Goal: Task Accomplishment & Management: Manage account settings

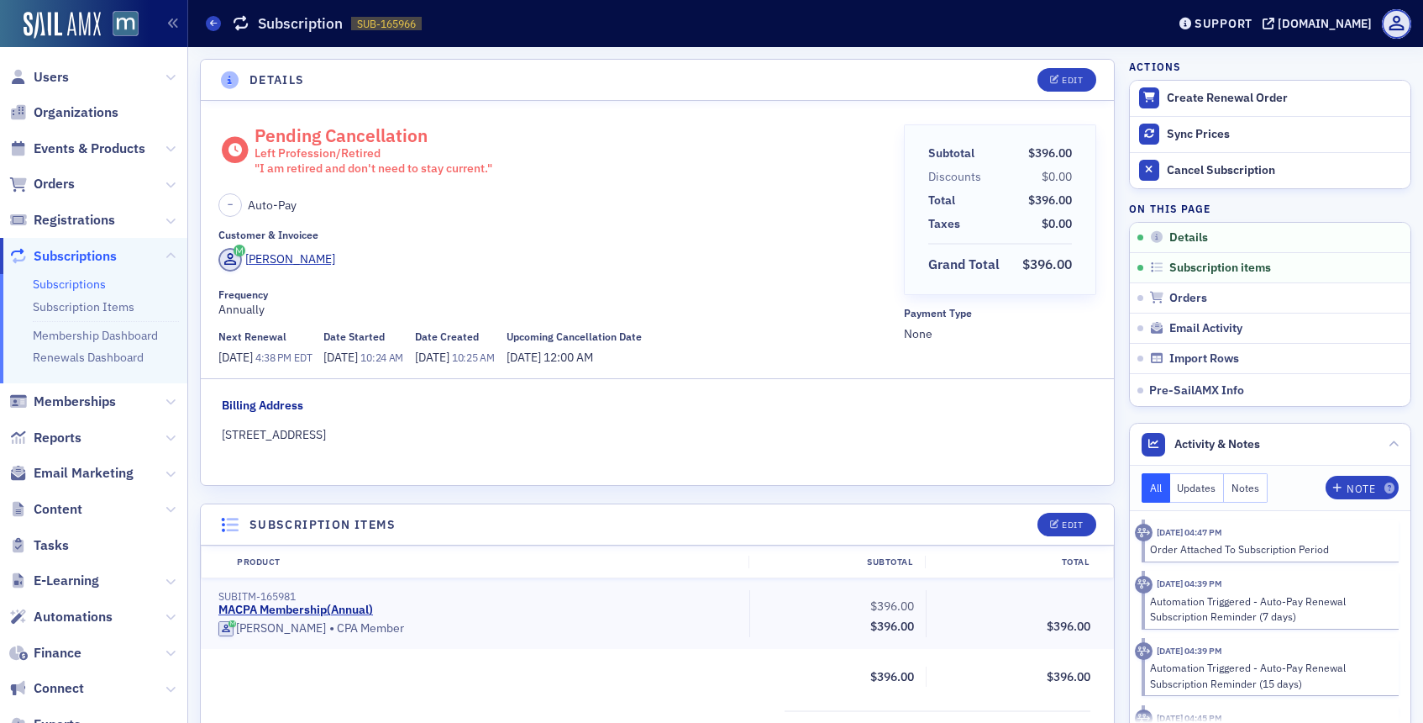
scroll to position [3, 0]
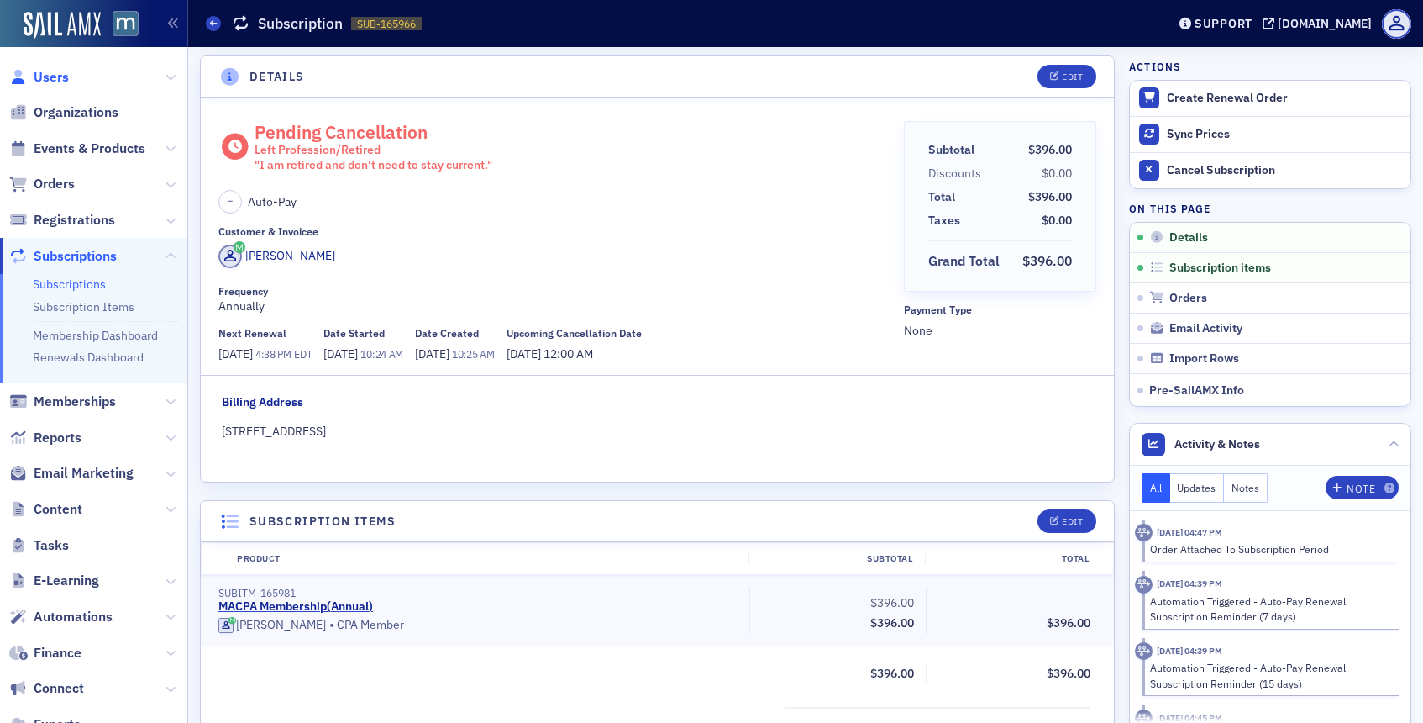
click at [66, 72] on span "Users" at bounding box center [51, 77] width 35 height 18
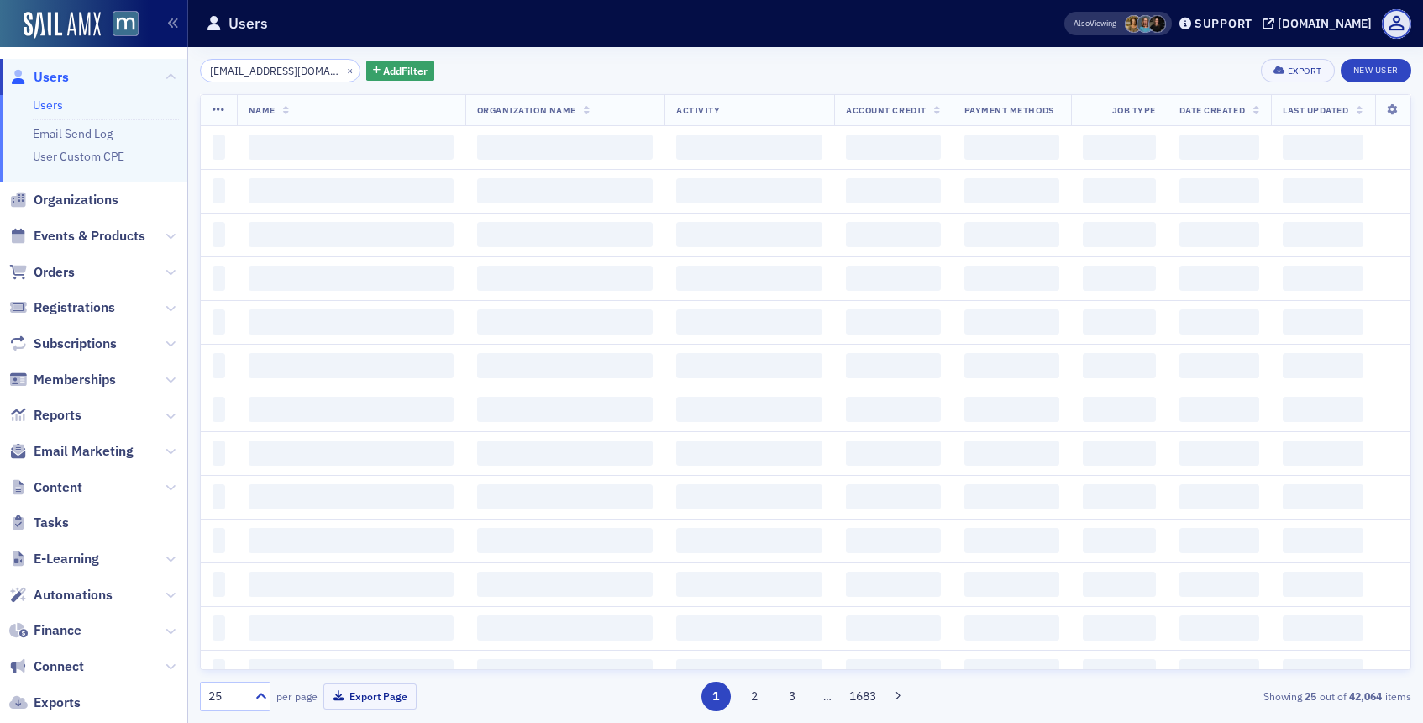
scroll to position [0, 23]
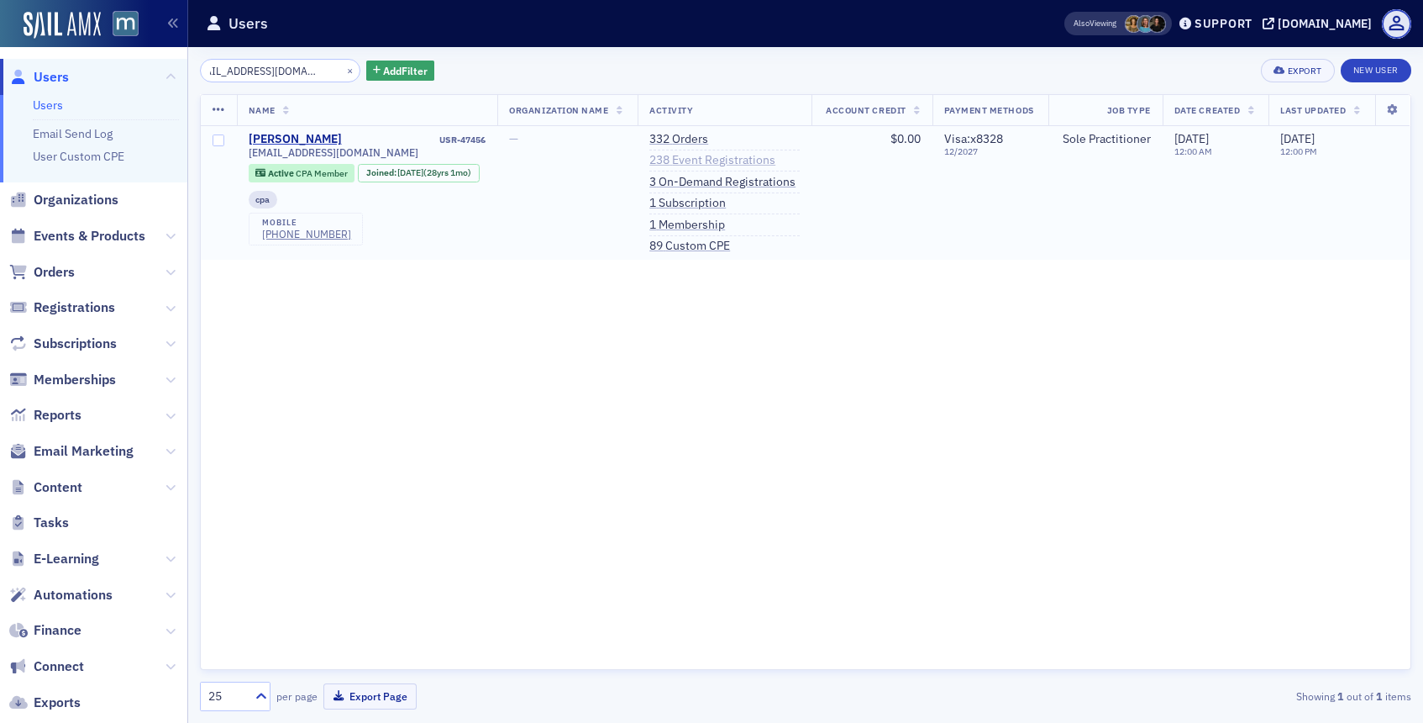
type input "karenwhite7885@gmail.com"
click at [689, 161] on link "238 Event Registrations" at bounding box center [713, 160] width 126 height 15
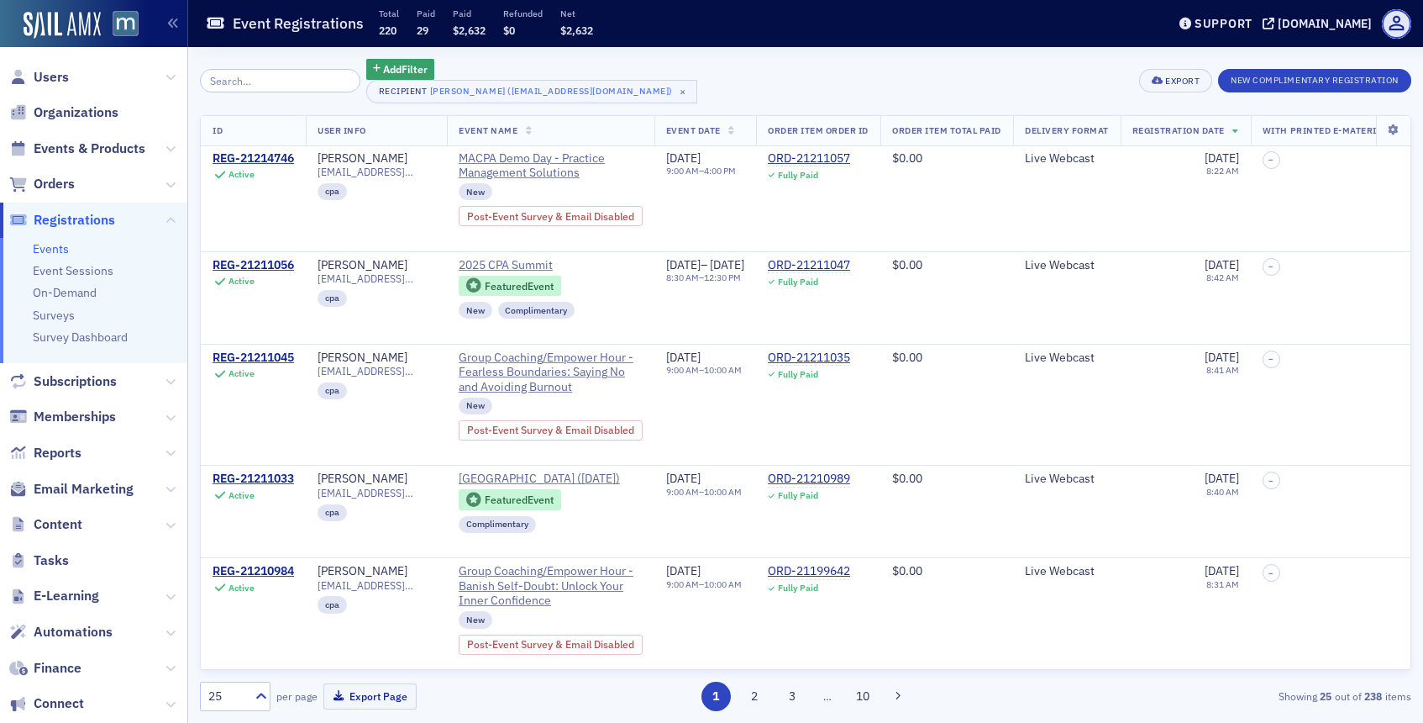
scroll to position [450, 0]
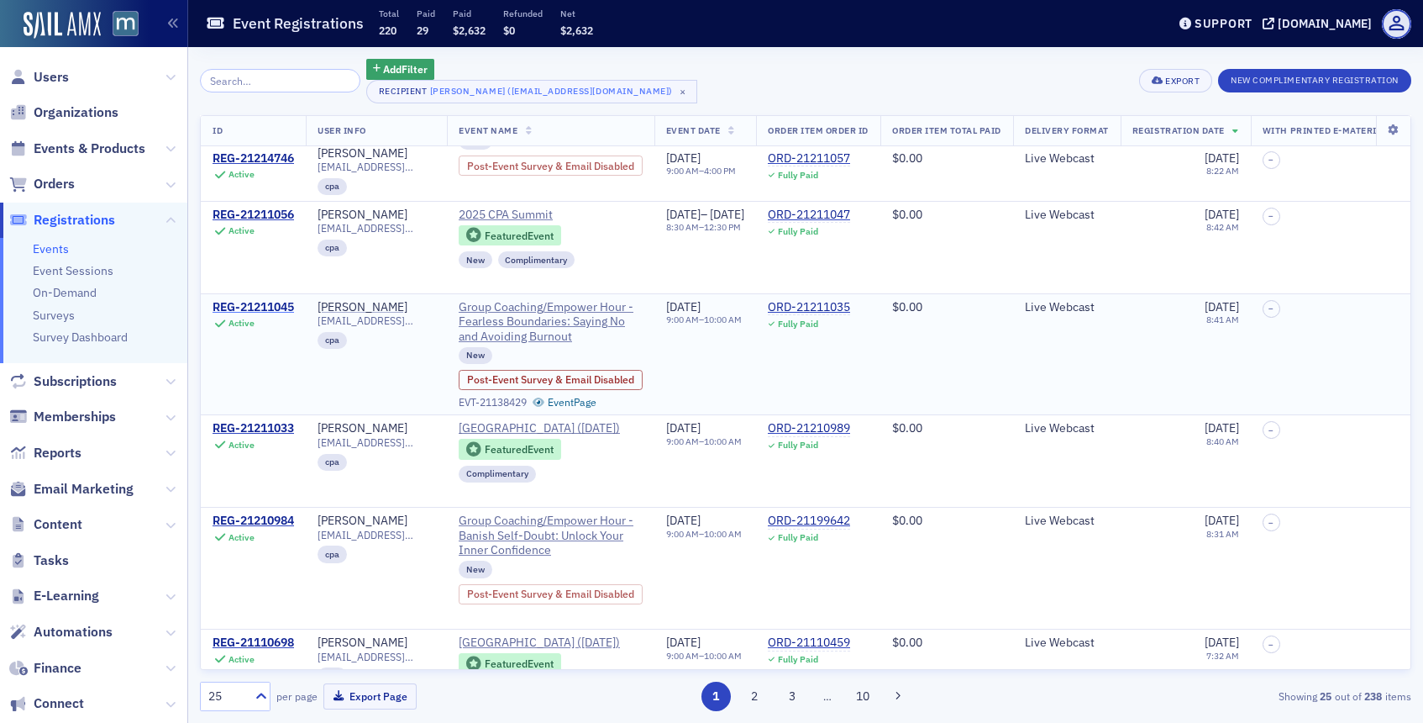
click at [260, 315] on div "REG-21211045" at bounding box center [254, 307] width 82 height 15
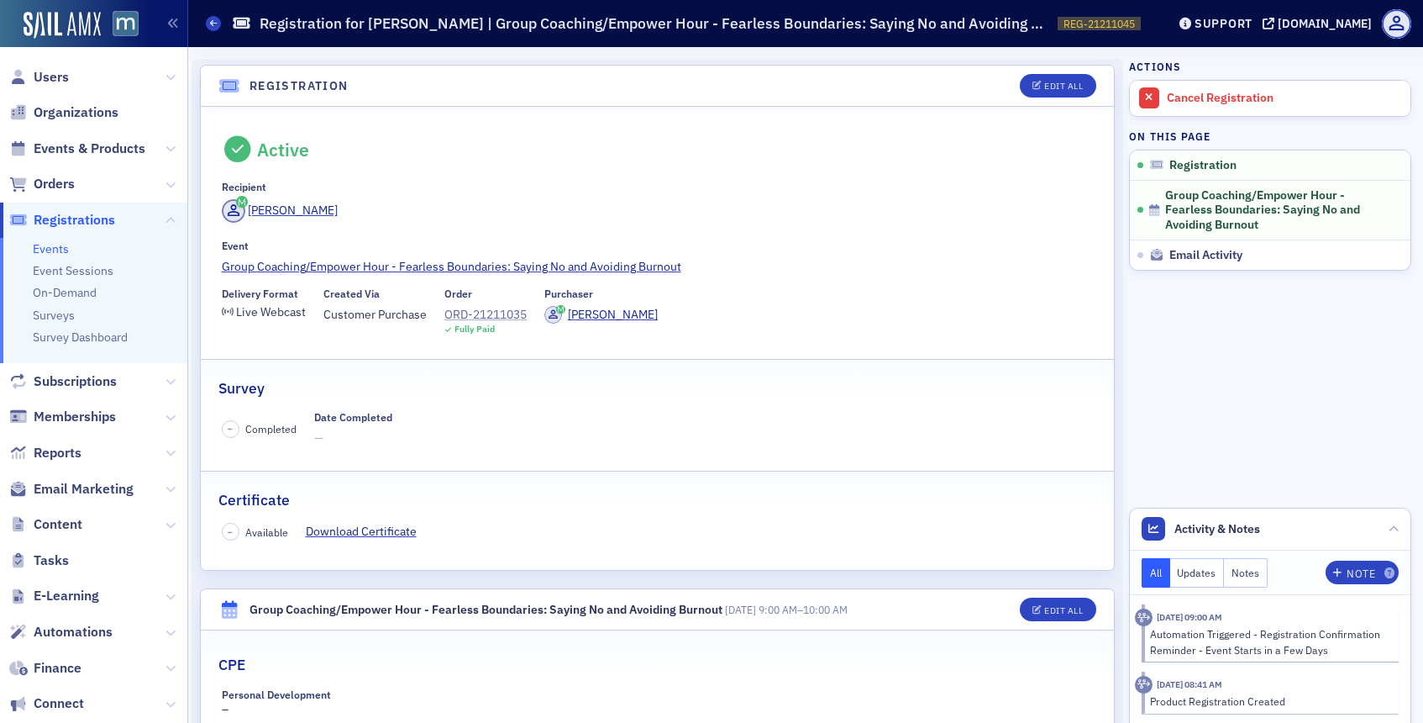
click at [483, 316] on div "ORD-21211035" at bounding box center [486, 315] width 82 height 18
click at [1146, 94] on icon at bounding box center [1149, 97] width 8 height 10
click at [63, 78] on span "Users" at bounding box center [51, 77] width 35 height 18
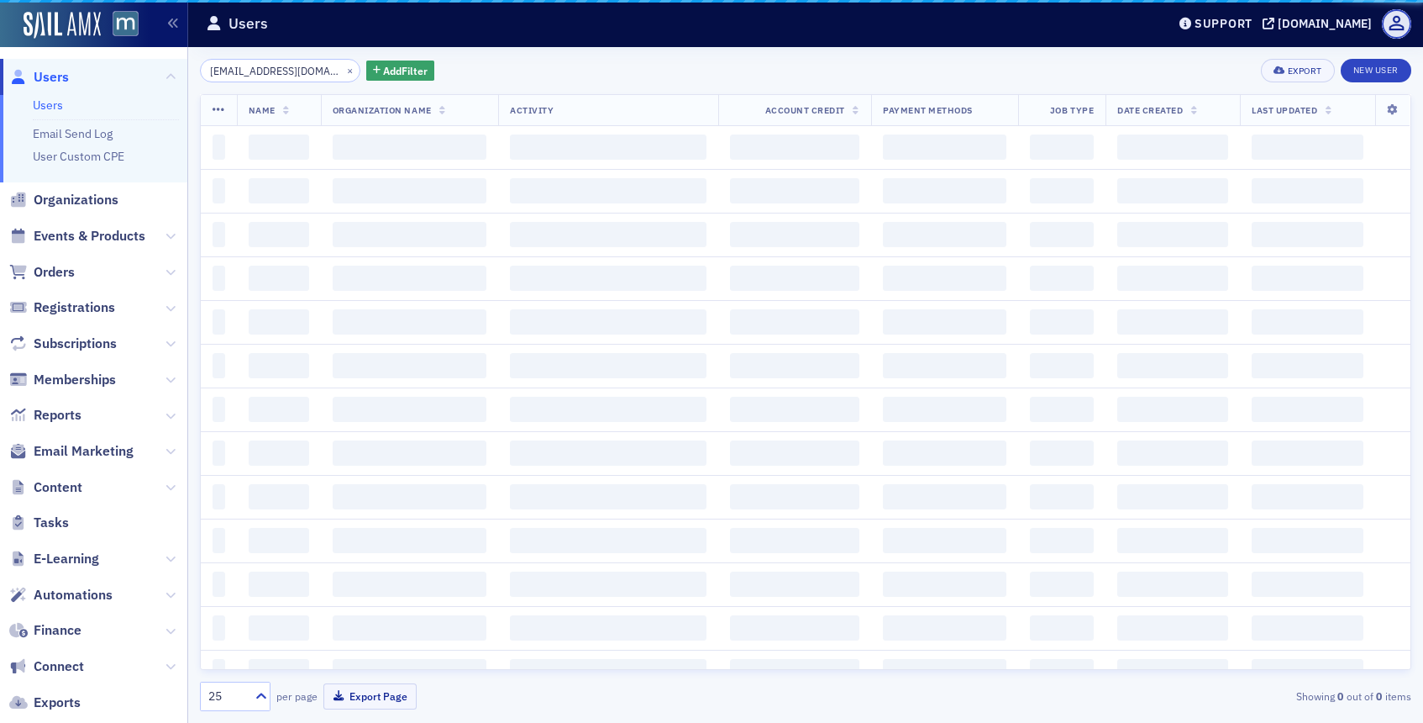
scroll to position [0, 24]
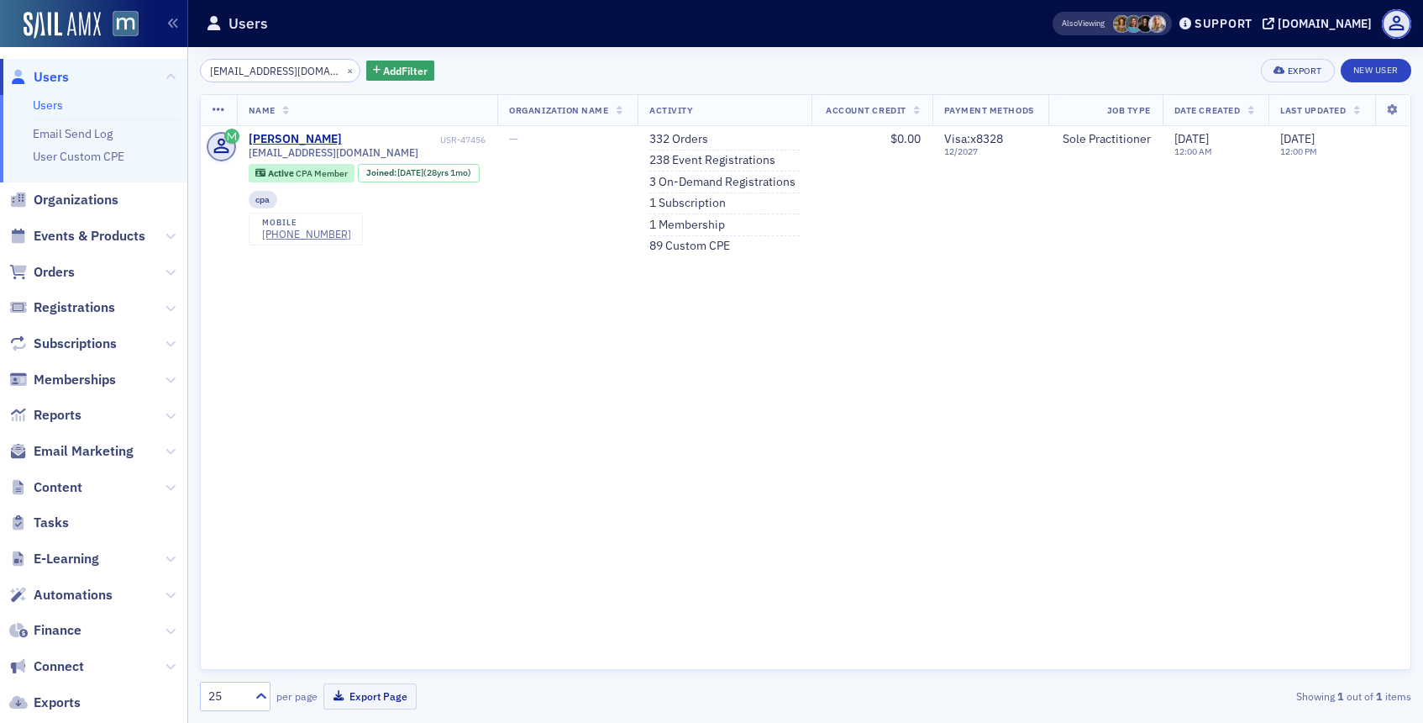
click at [38, 76] on span "Users" at bounding box center [51, 77] width 35 height 18
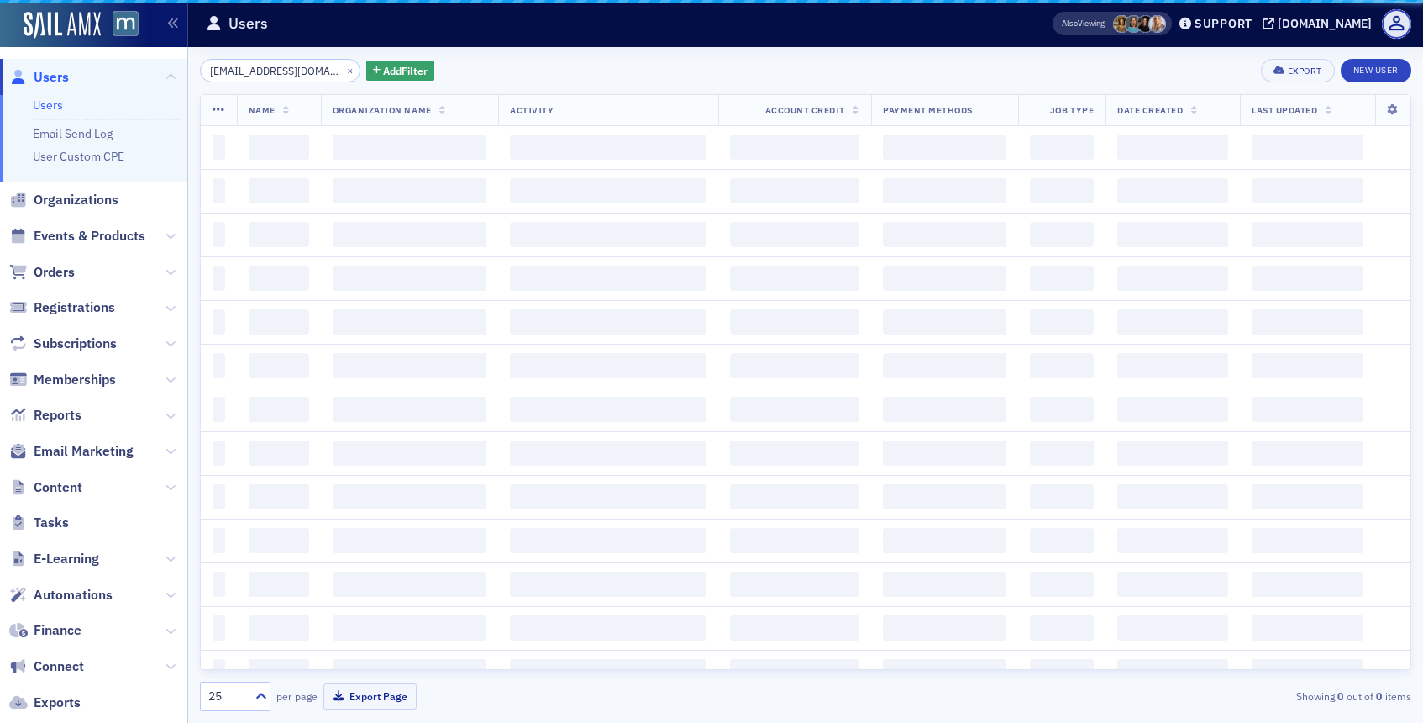
scroll to position [0, 24]
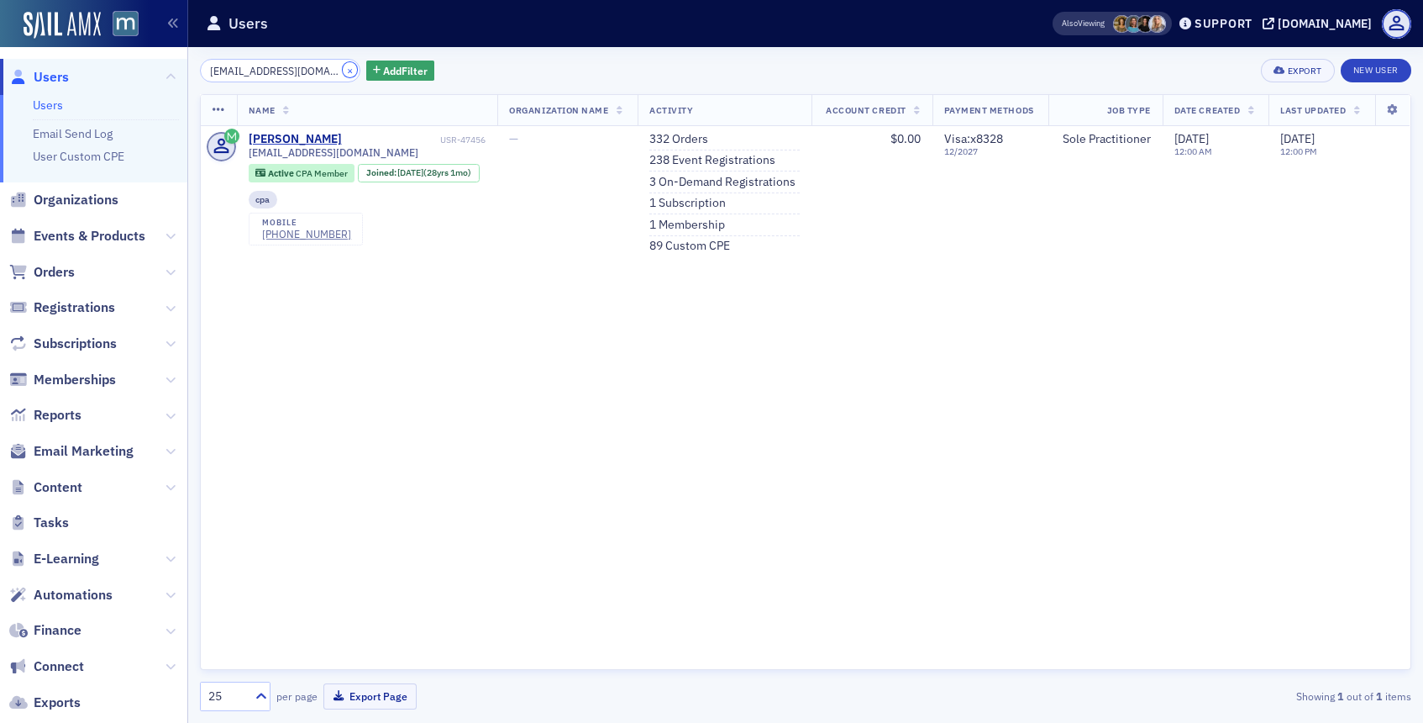
click at [343, 72] on button "×" at bounding box center [350, 69] width 15 height 15
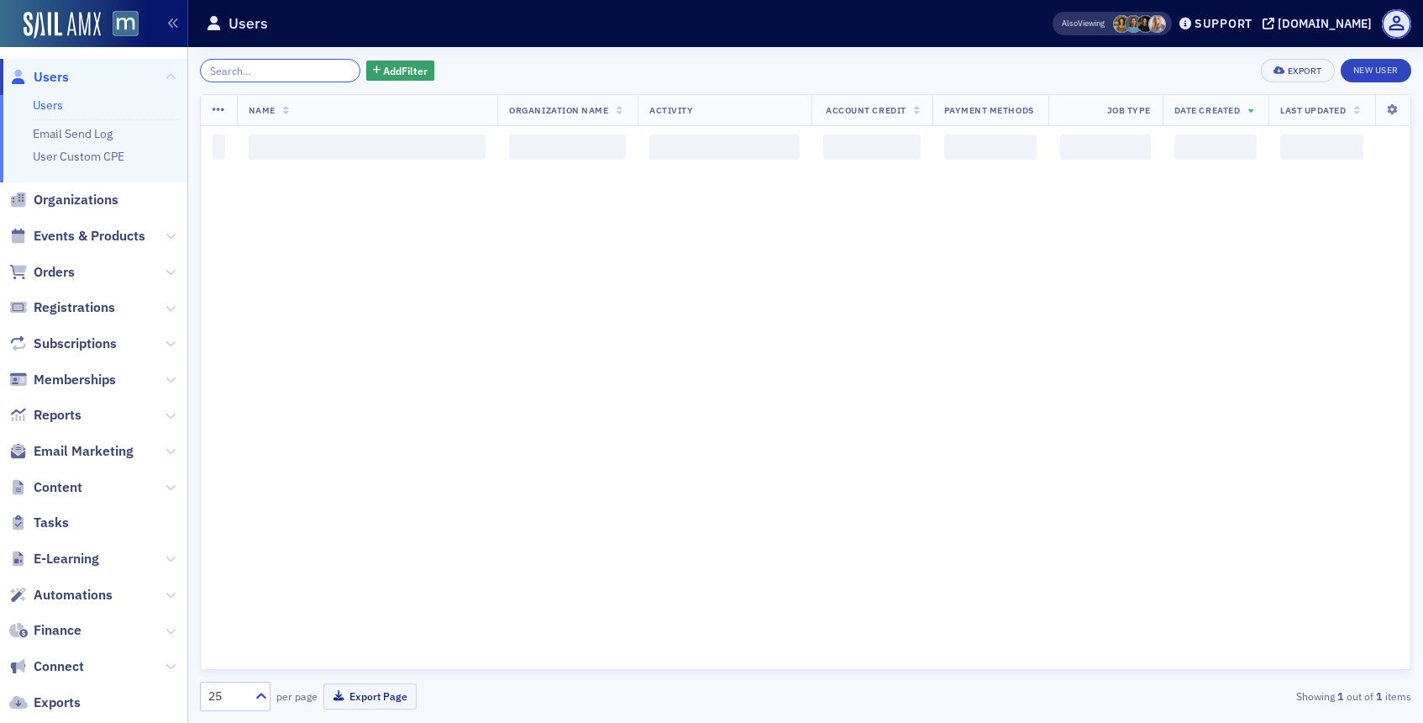
click at [302, 64] on input "search" at bounding box center [280, 71] width 160 height 24
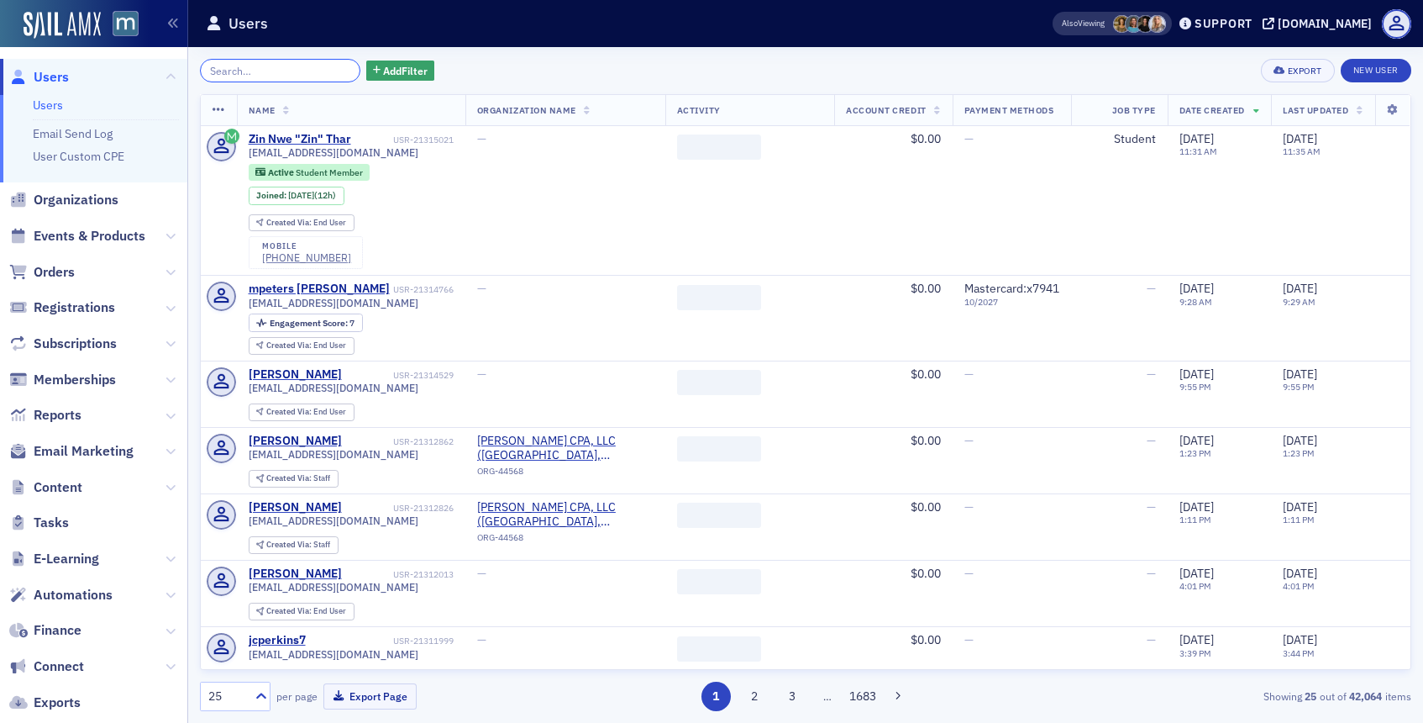
paste input "[PERSON_NAME]"
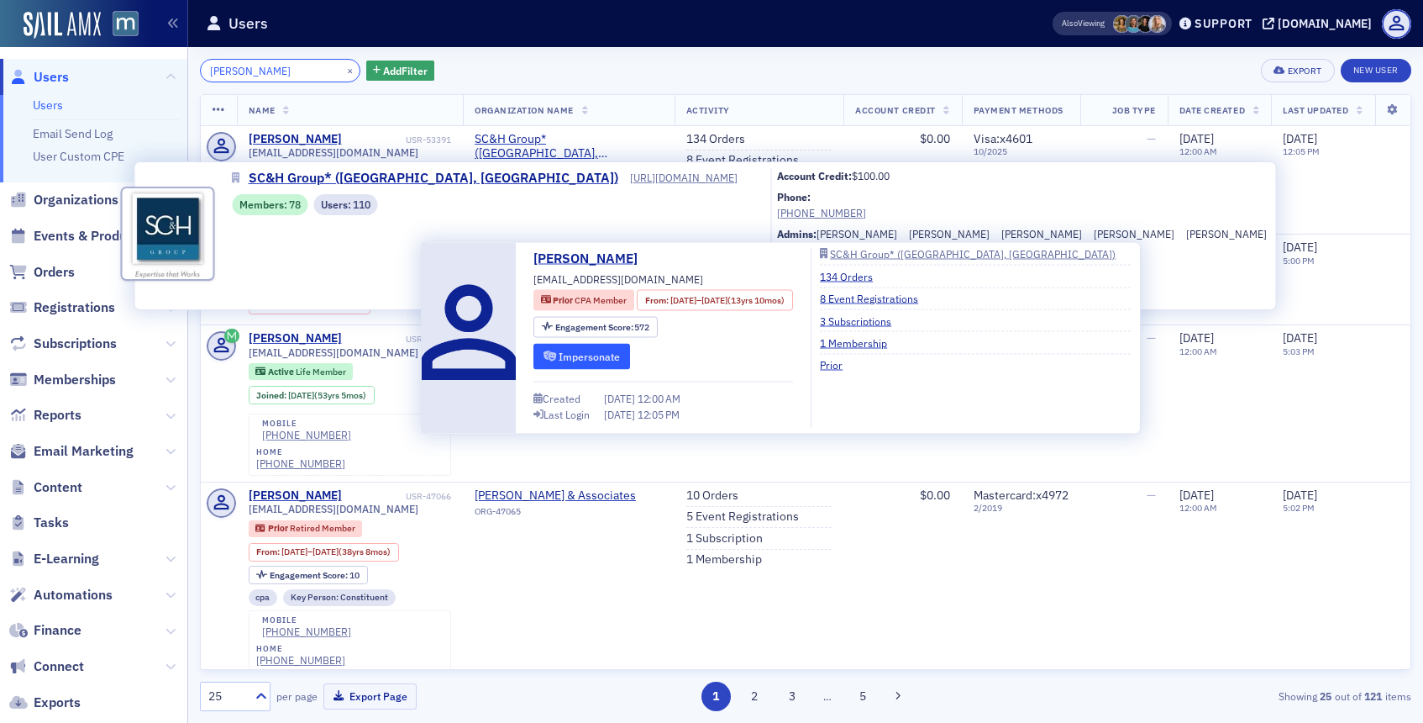
type input "[PERSON_NAME]"
click at [598, 361] on button "Impersonate" at bounding box center [582, 356] width 97 height 26
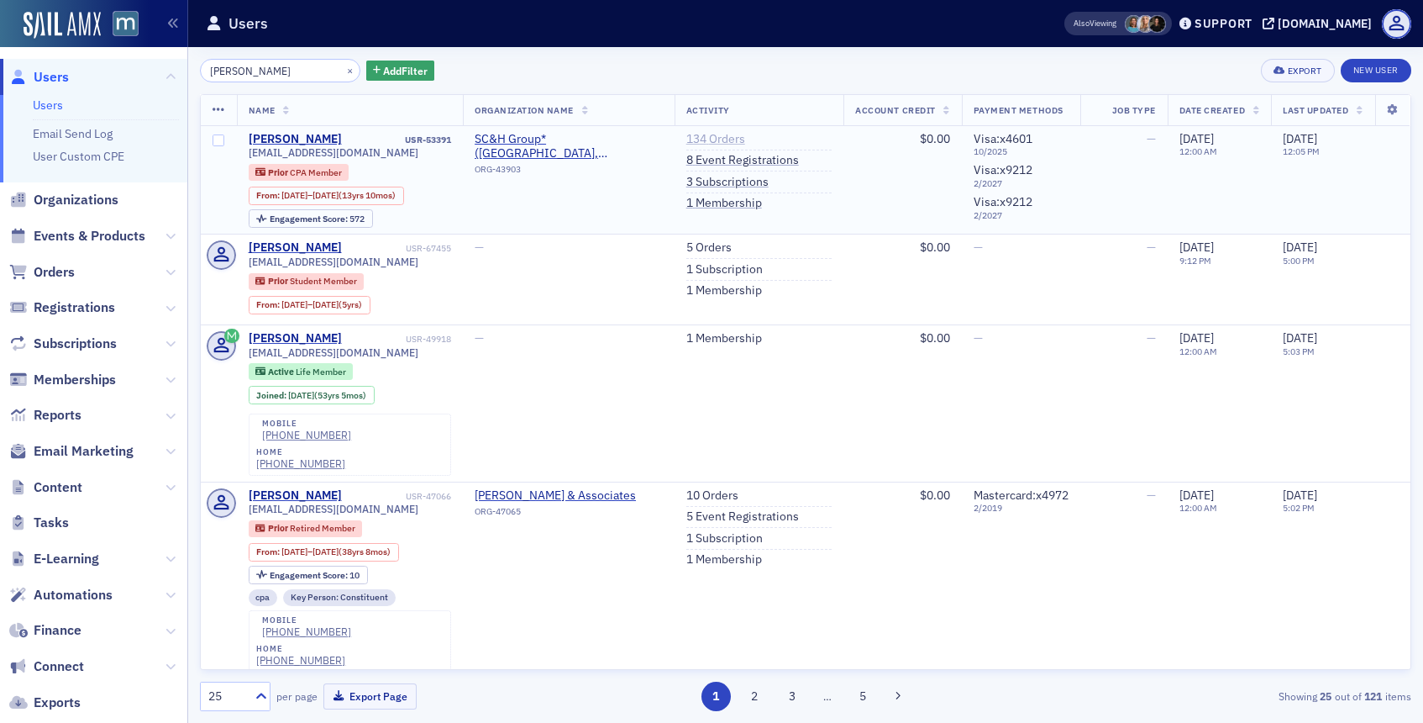
click at [714, 132] on link "134 Orders" at bounding box center [716, 139] width 59 height 15
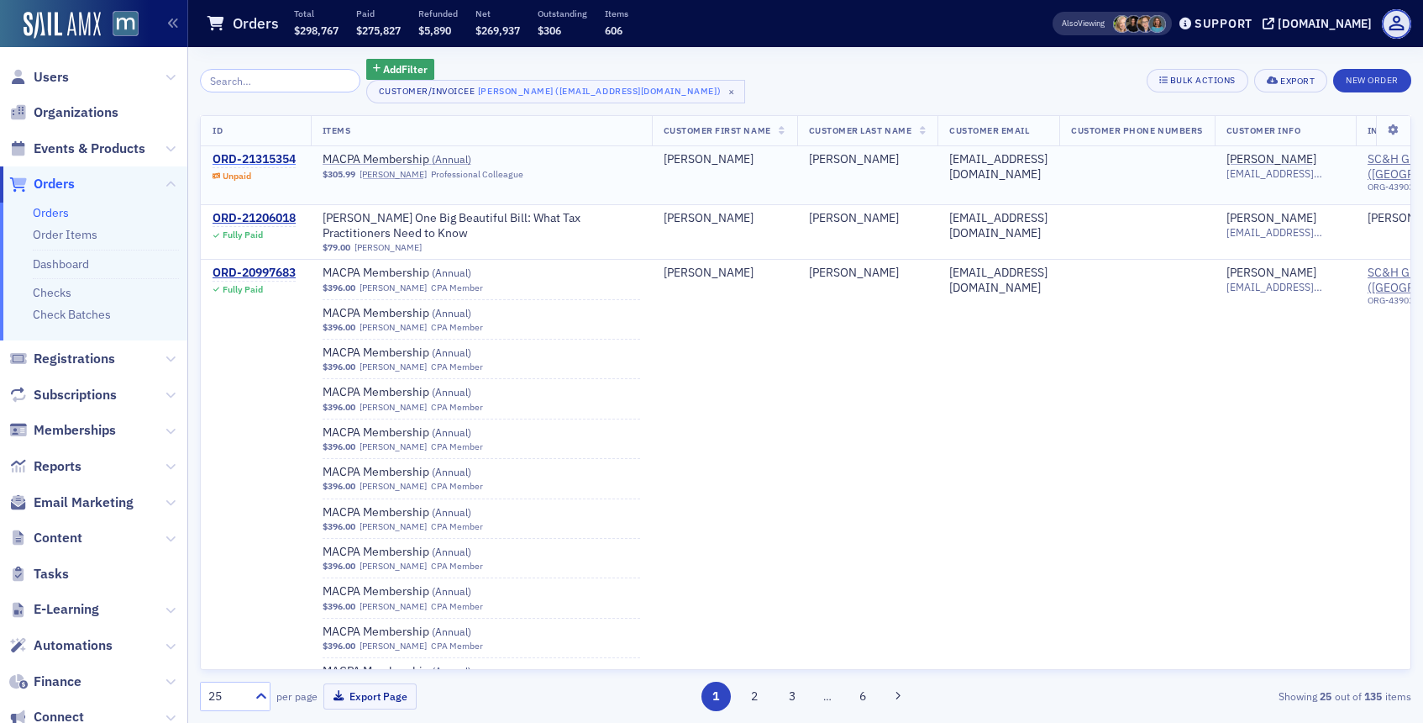
click at [264, 162] on div "ORD-21315354" at bounding box center [254, 159] width 83 height 15
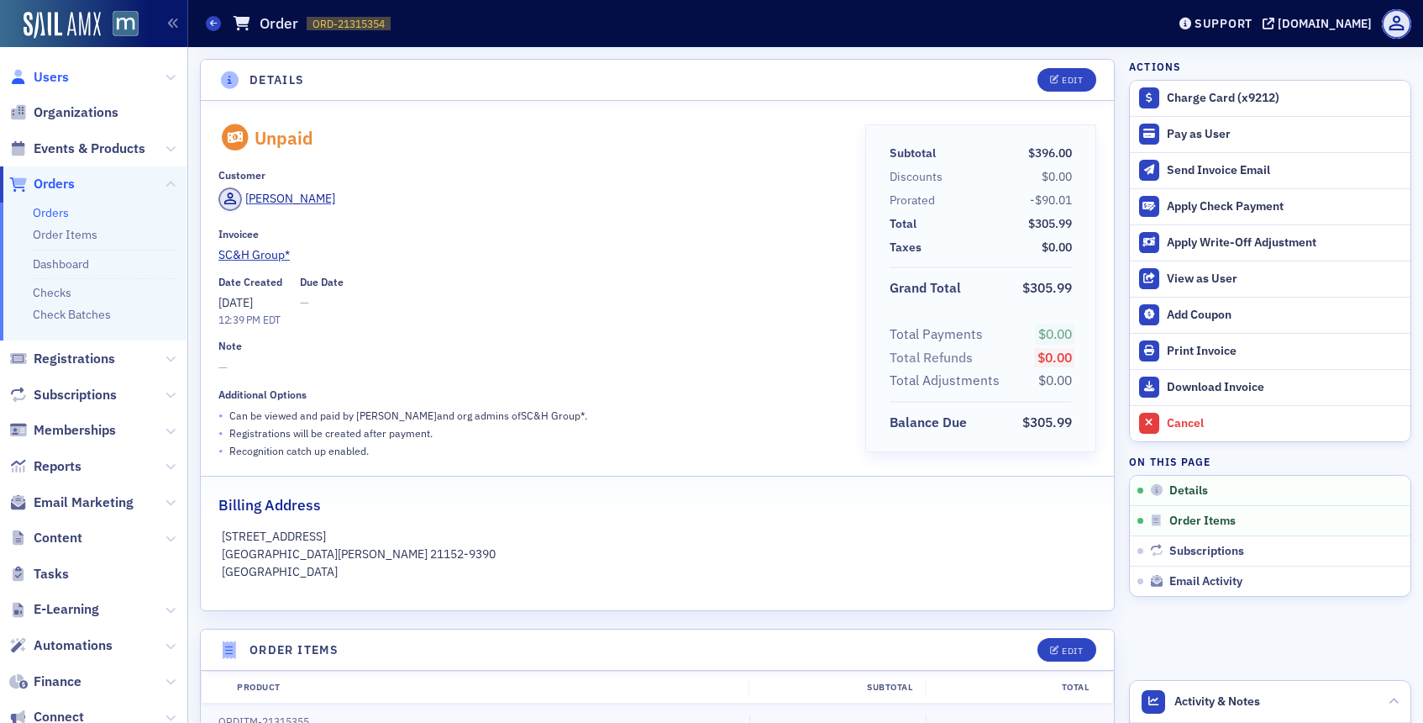
click at [63, 77] on span "Users" at bounding box center [51, 77] width 35 height 18
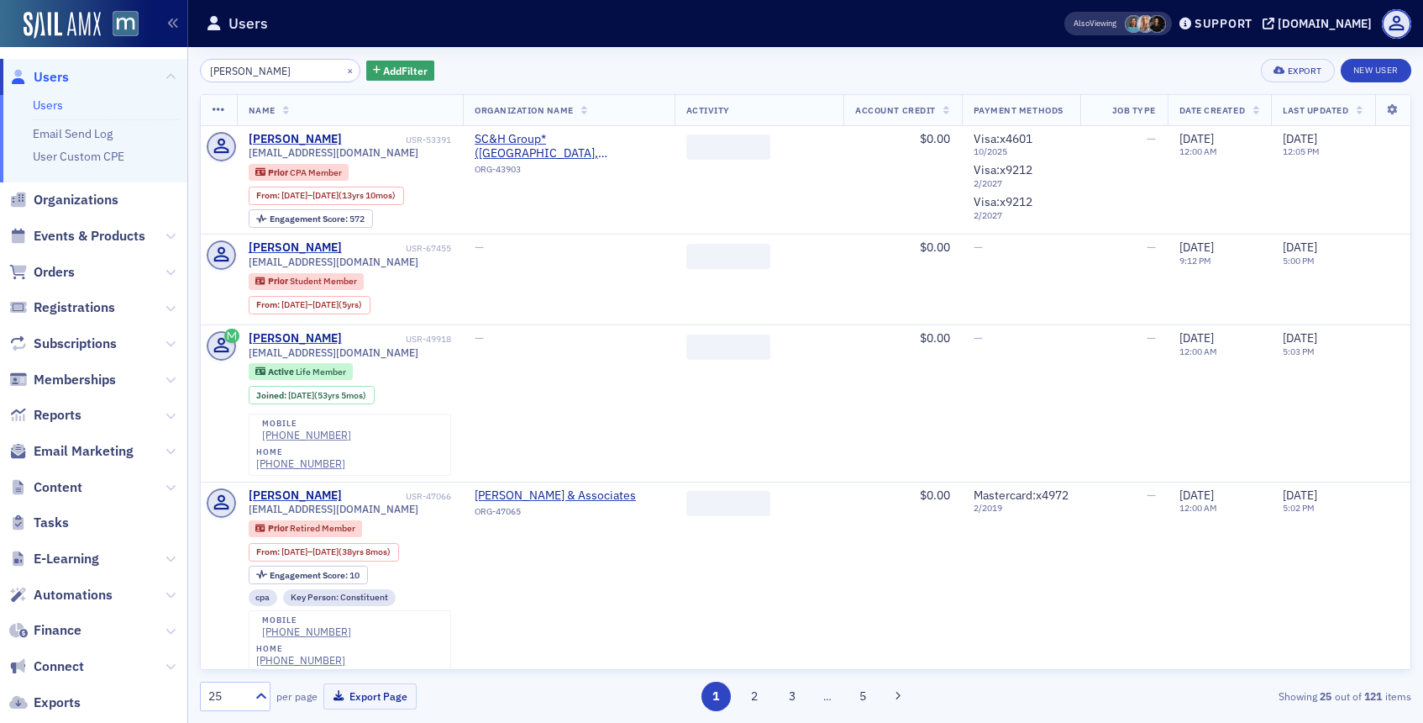
click at [77, 329] on span "Subscriptions" at bounding box center [93, 344] width 187 height 36
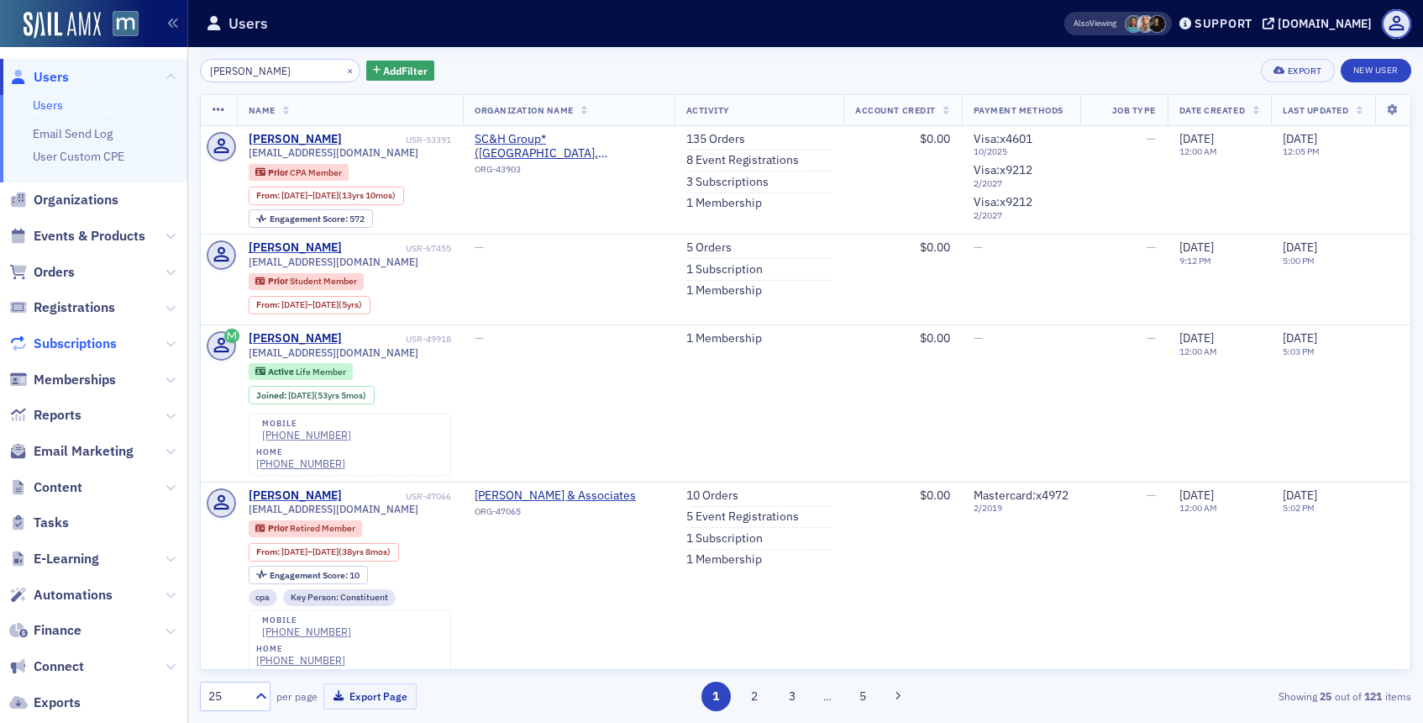
click at [77, 345] on span "Subscriptions" at bounding box center [75, 343] width 83 height 18
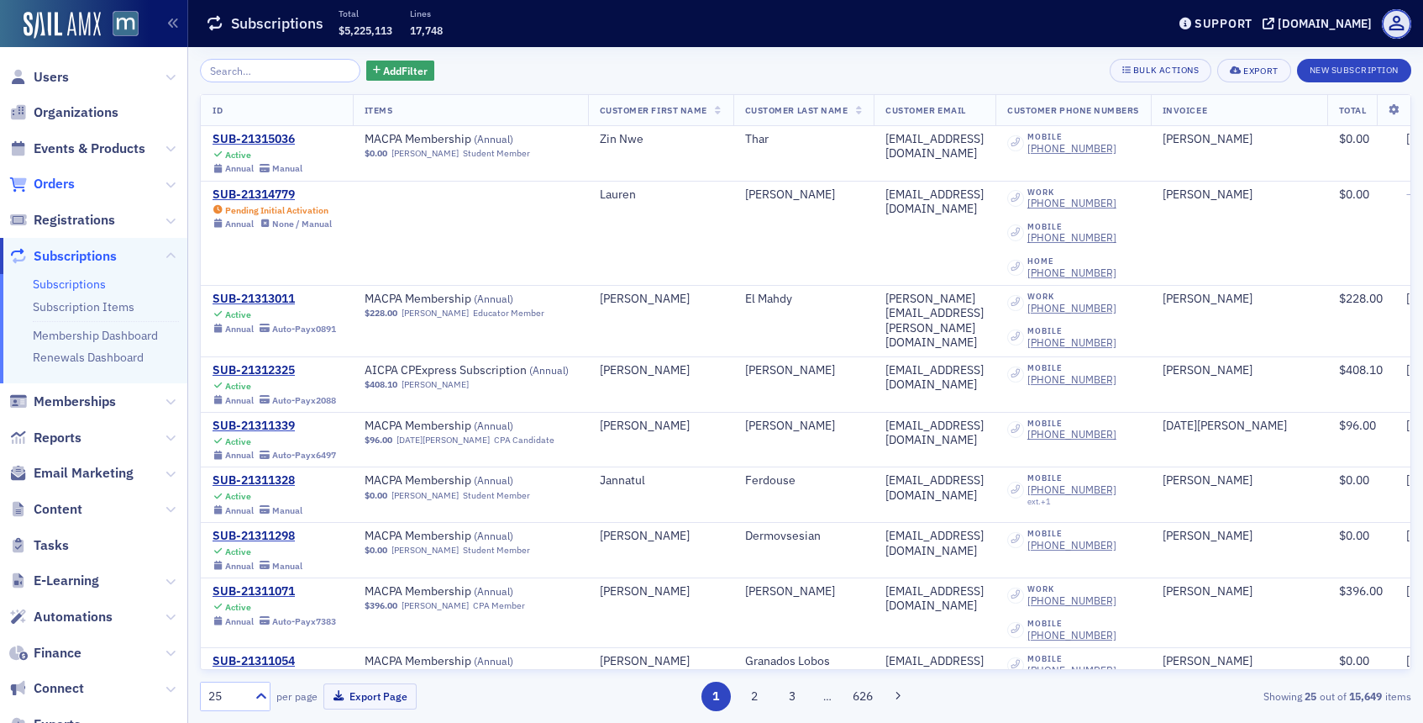
click at [60, 180] on span "Orders" at bounding box center [54, 184] width 41 height 18
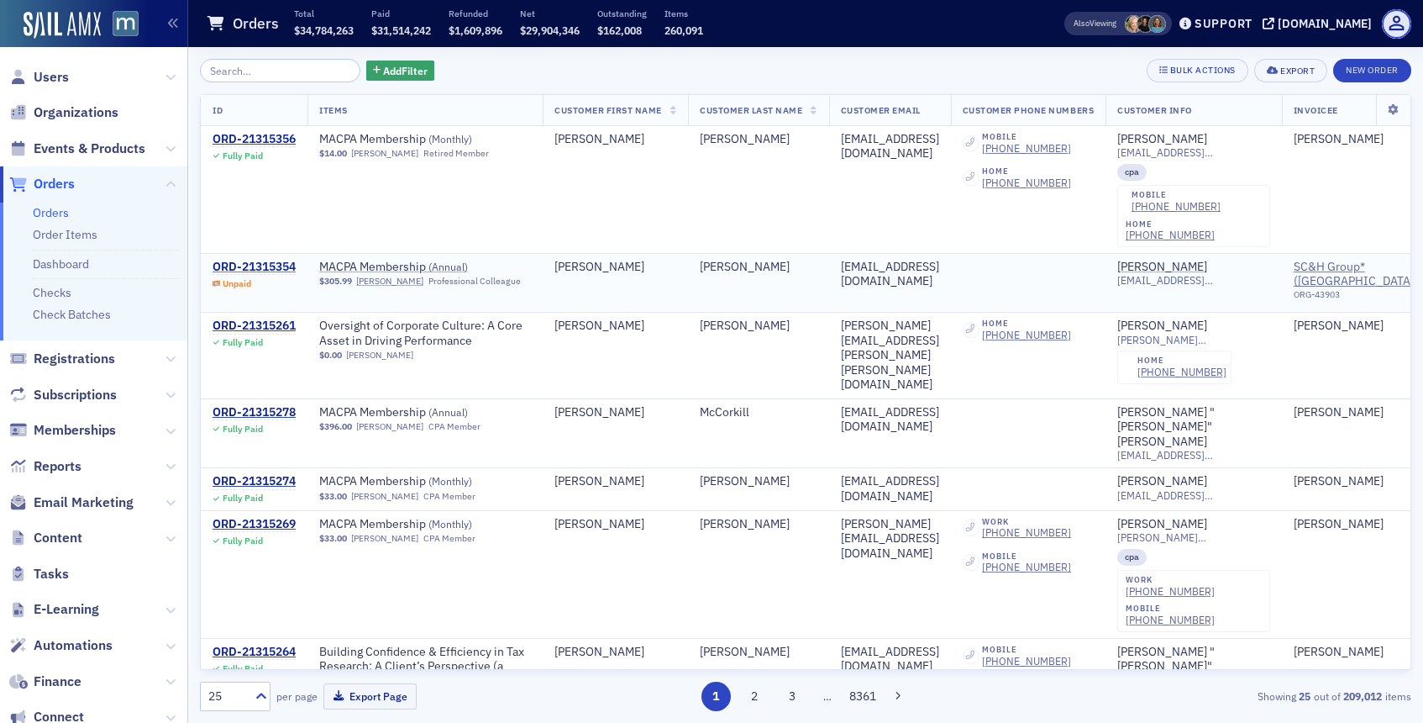
click at [261, 265] on div "ORD-21315354" at bounding box center [254, 267] width 83 height 15
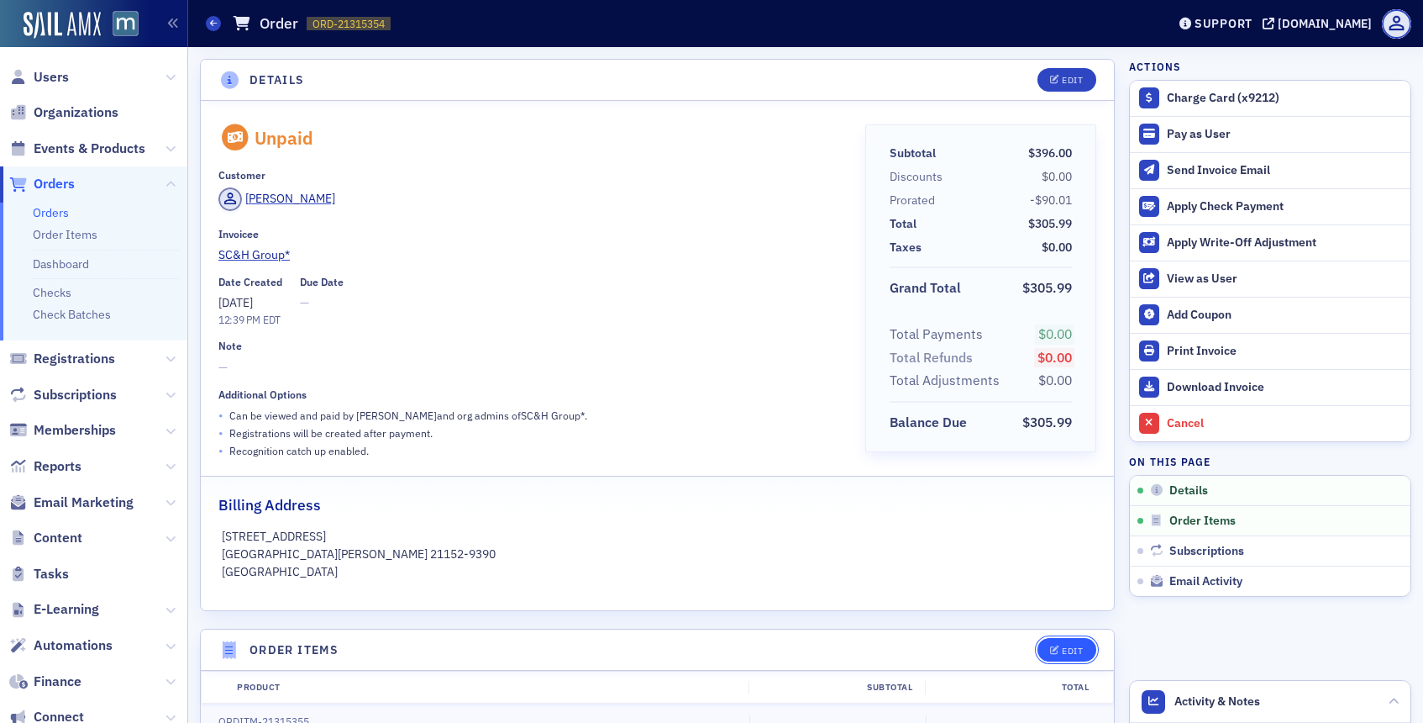
click at [1050, 650] on button "Edit" at bounding box center [1067, 650] width 58 height 24
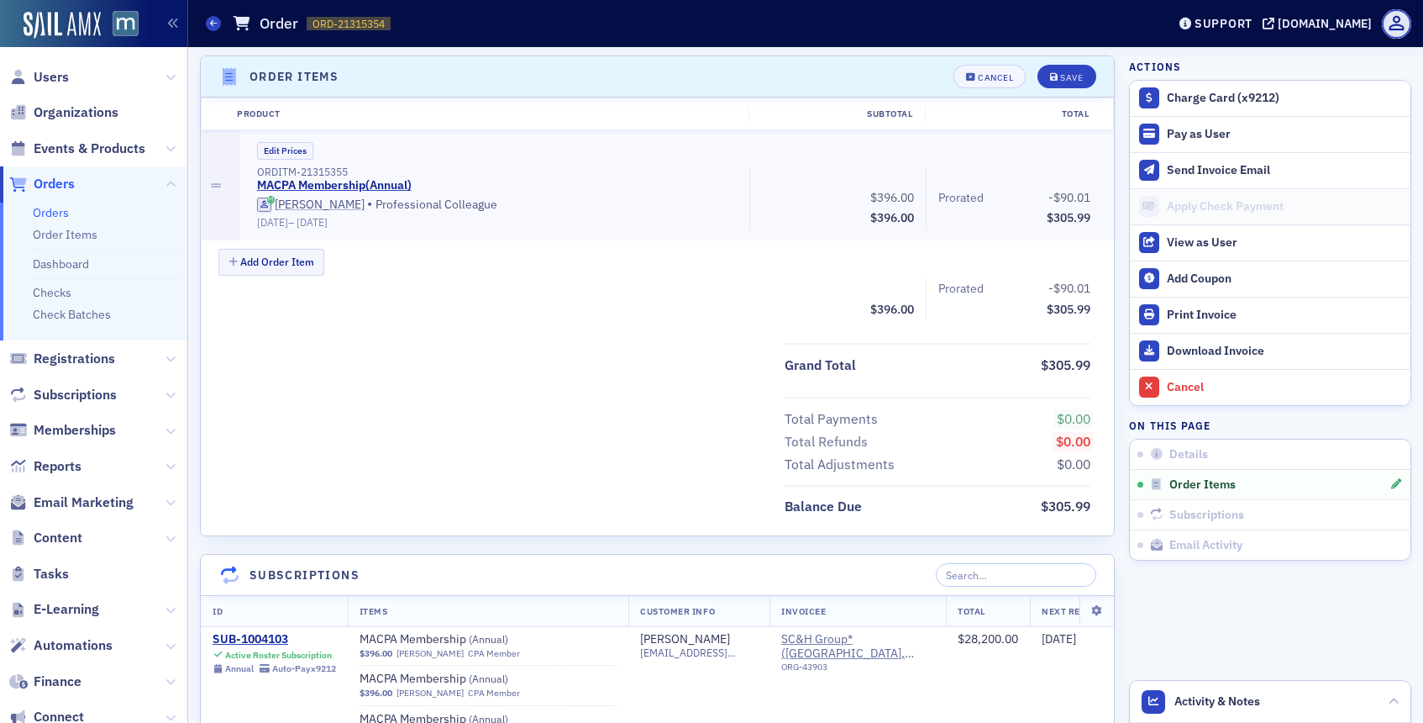
scroll to position [573, 0]
click at [279, 144] on button "Edit Prices" at bounding box center [285, 151] width 56 height 18
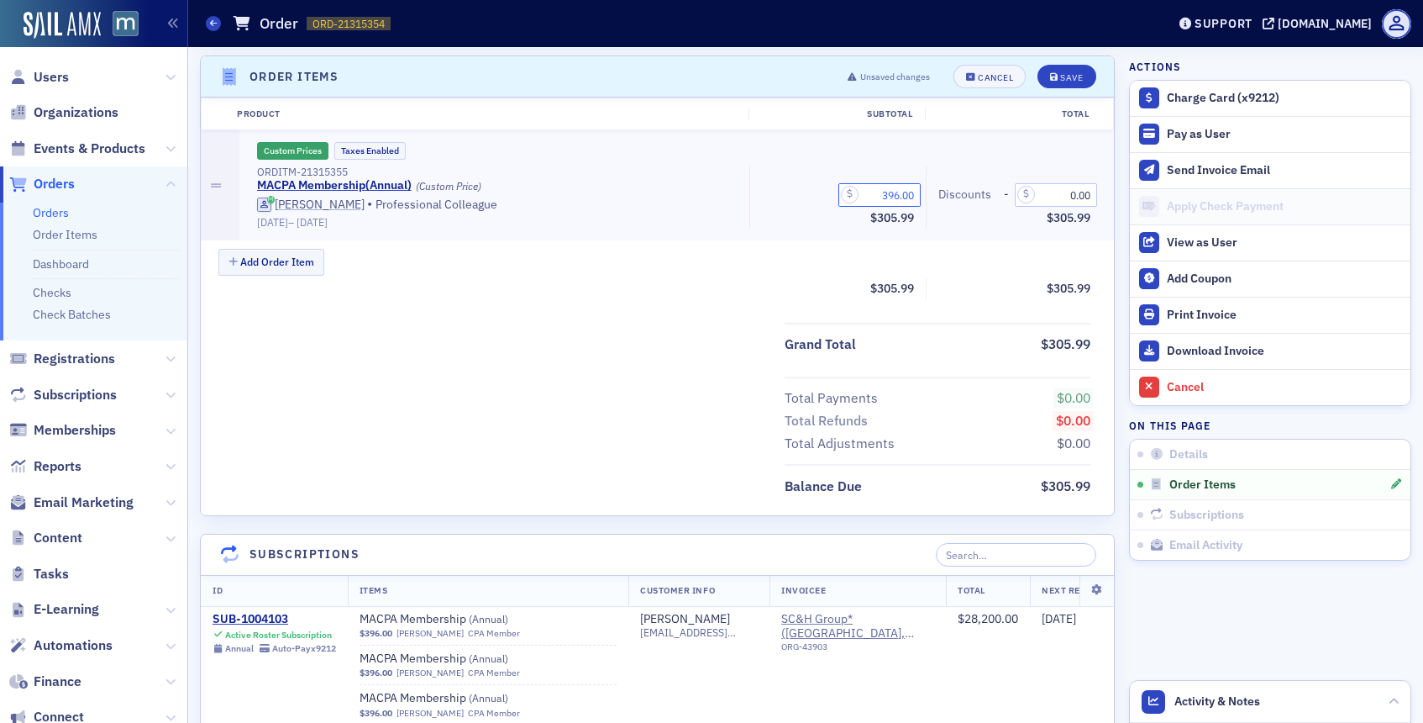
click at [885, 192] on input "396.00" at bounding box center [880, 195] width 82 height 24
type input "0.00"
click at [1060, 84] on button "Save" at bounding box center [1067, 77] width 58 height 24
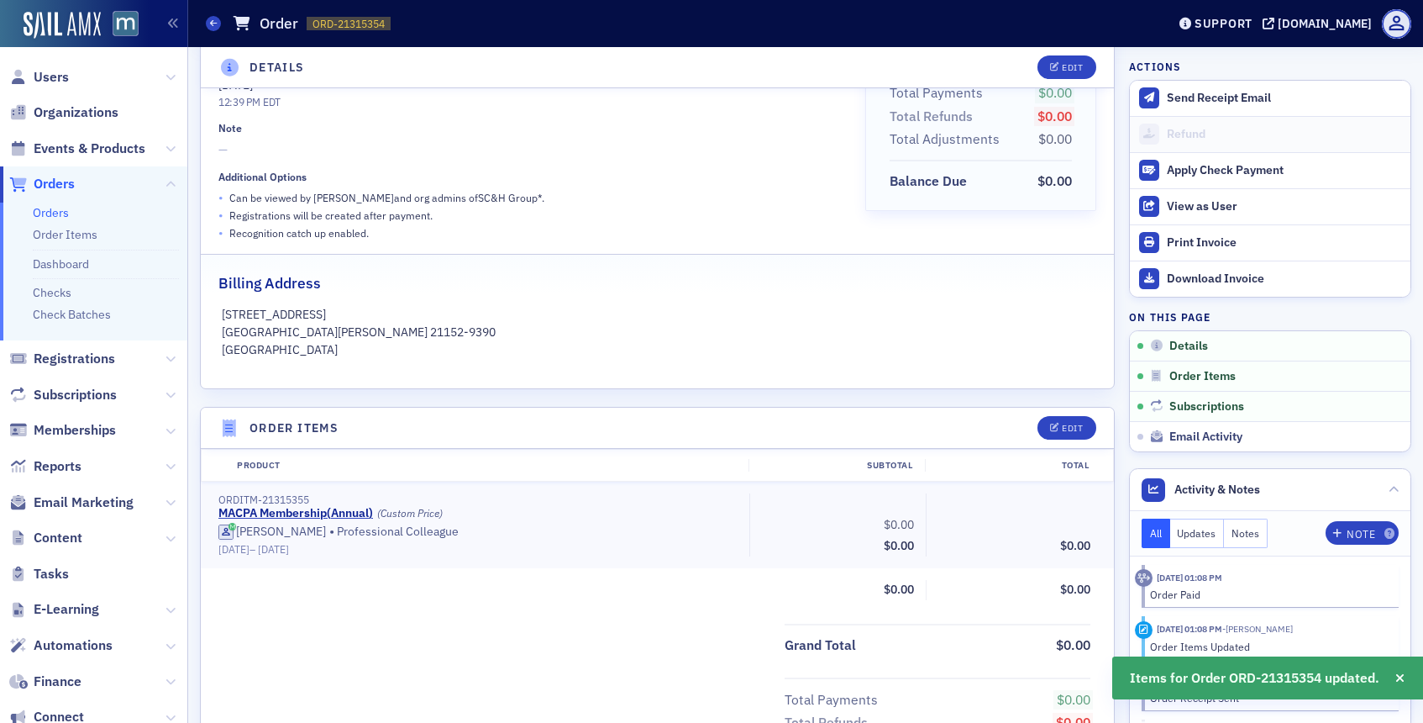
scroll to position [0, 0]
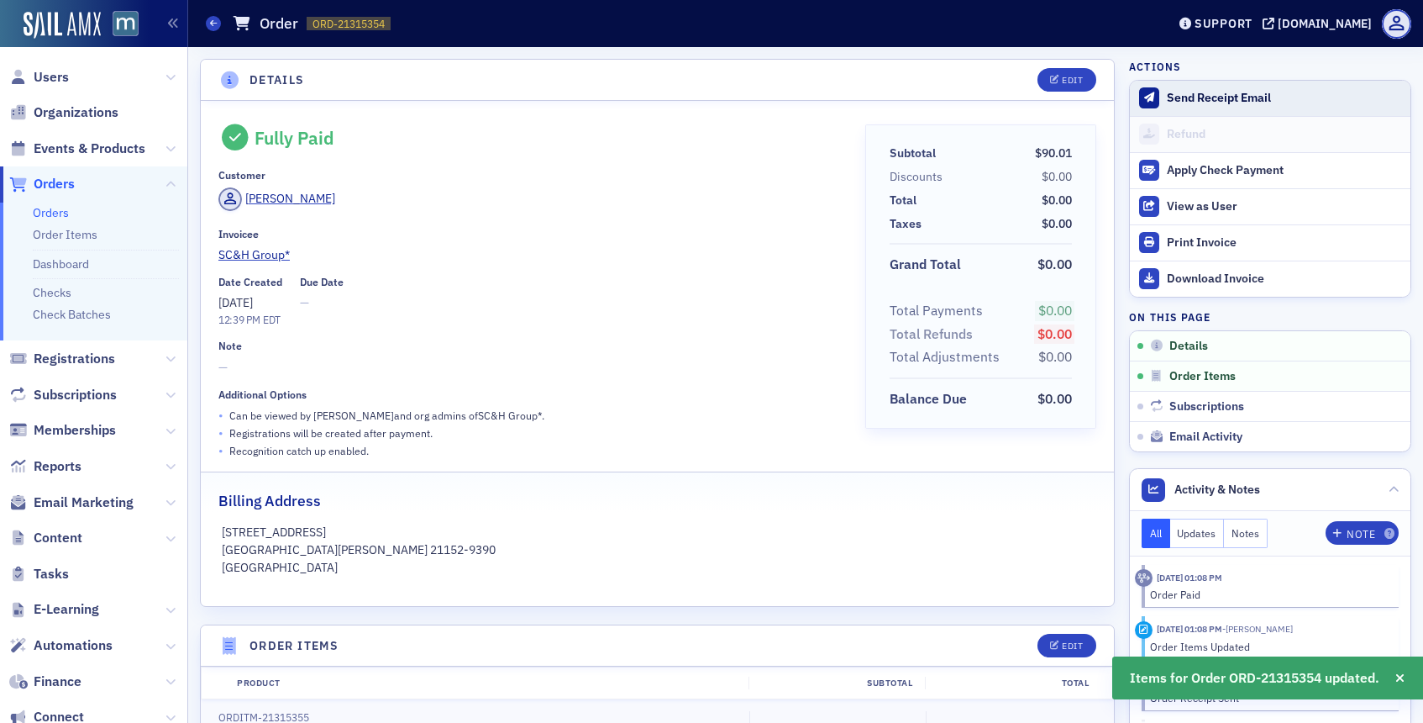
click at [1271, 89] on button "Send Receipt Email" at bounding box center [1270, 98] width 281 height 35
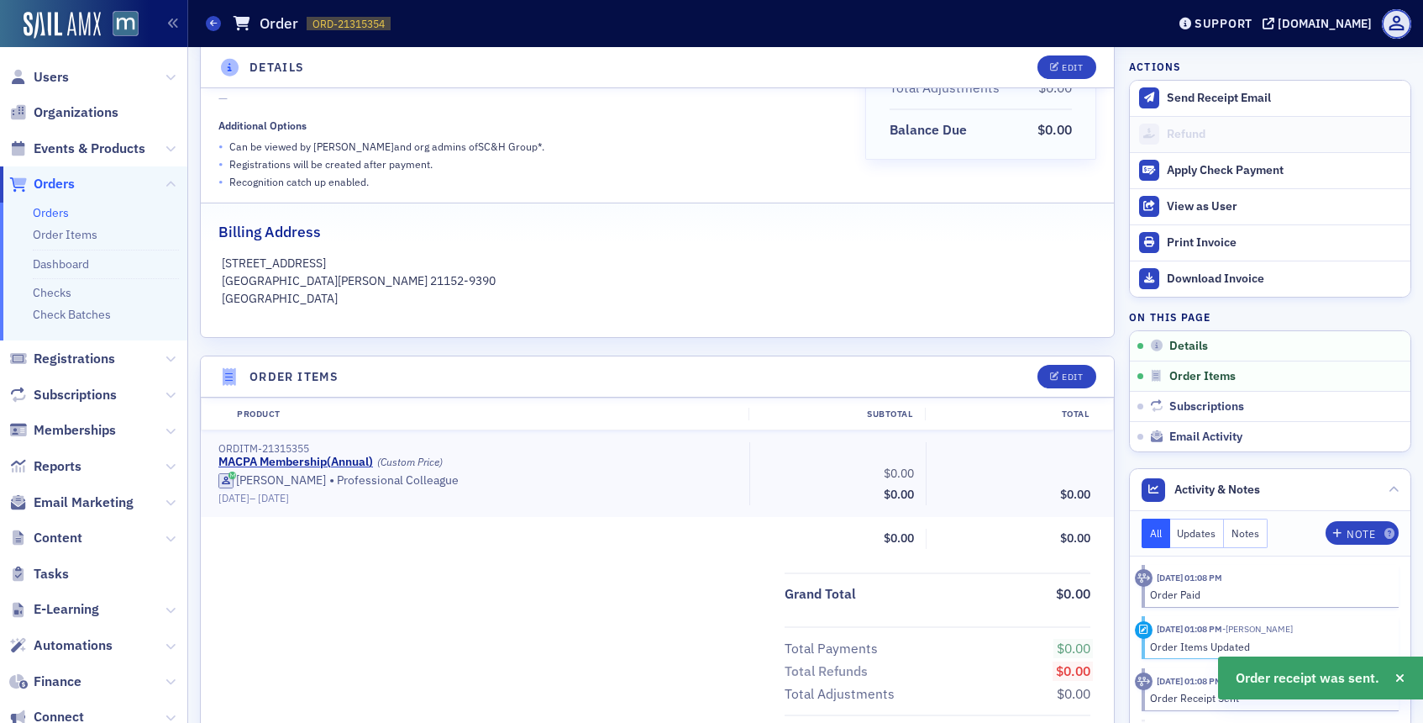
scroll to position [271, 0]
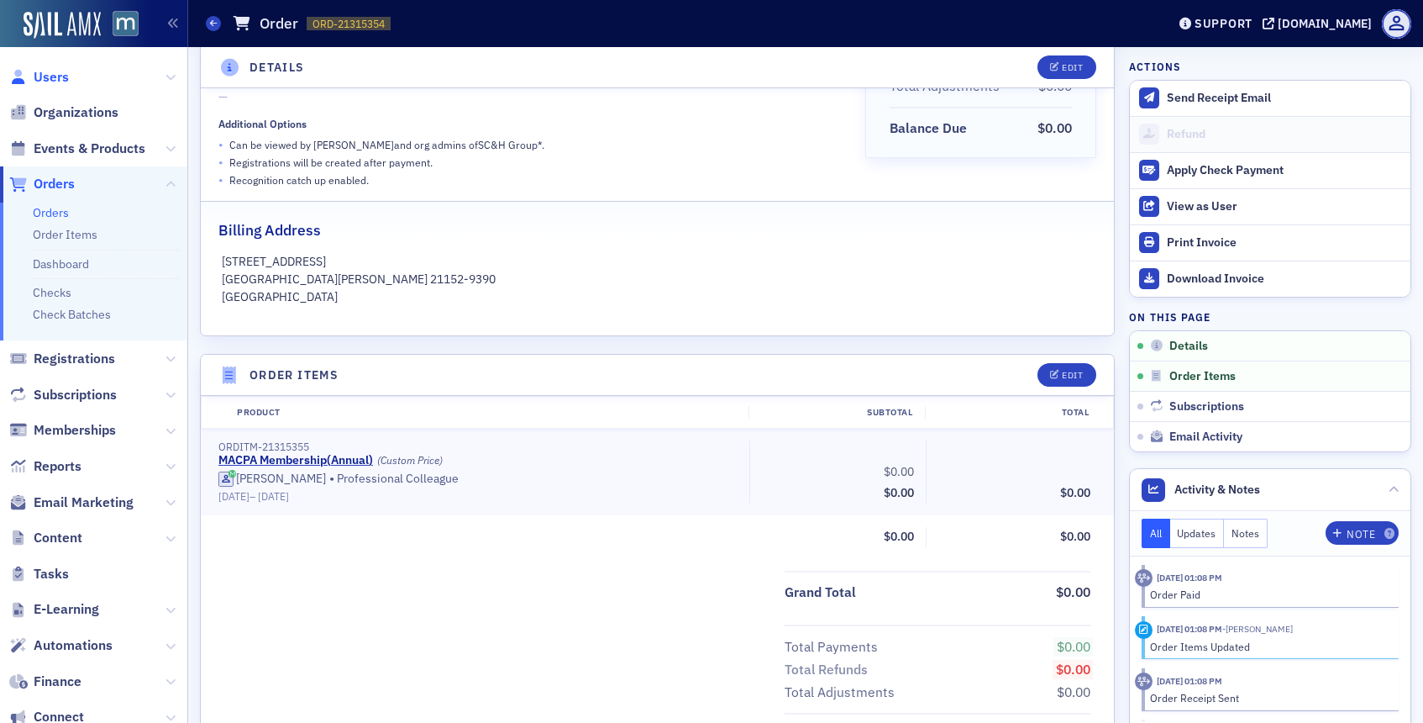
click at [61, 71] on span "Users" at bounding box center [51, 77] width 35 height 18
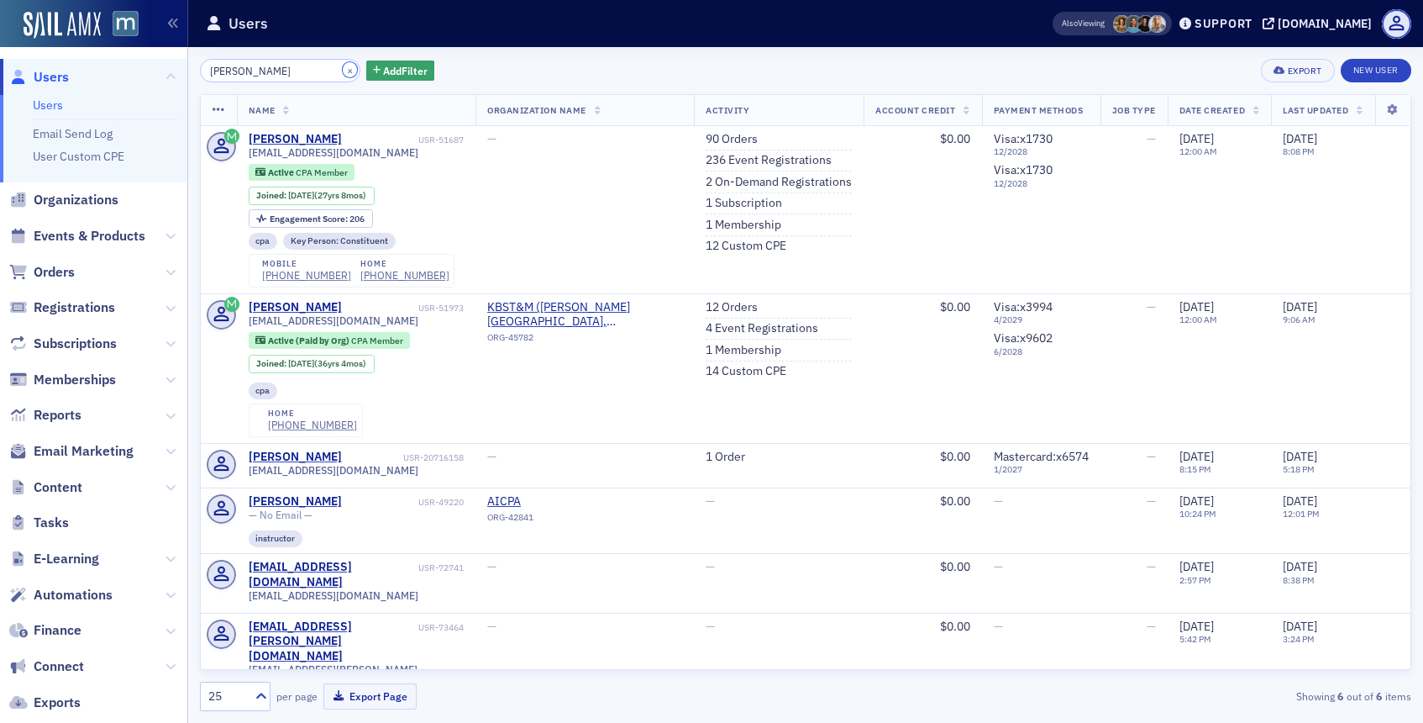
click at [343, 65] on button "×" at bounding box center [350, 69] width 15 height 15
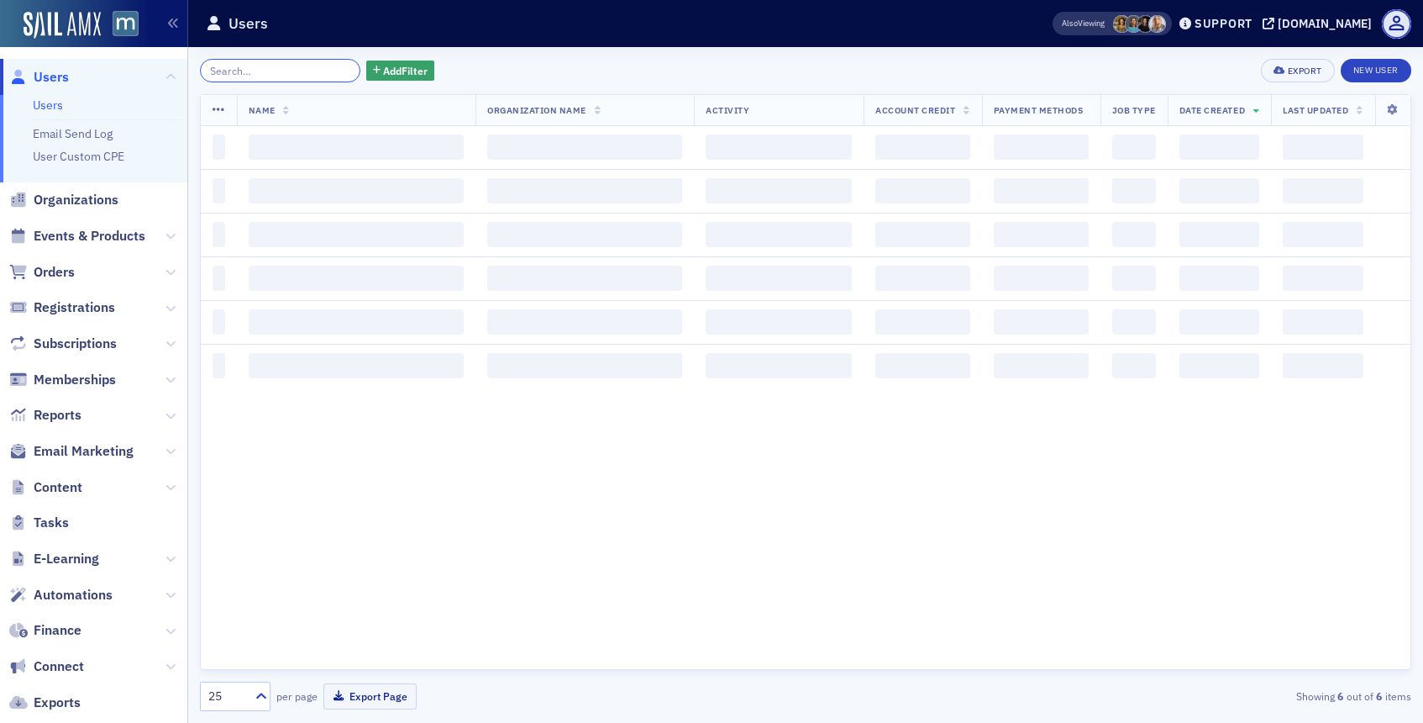
click at [309, 68] on input "search" at bounding box center [280, 71] width 160 height 24
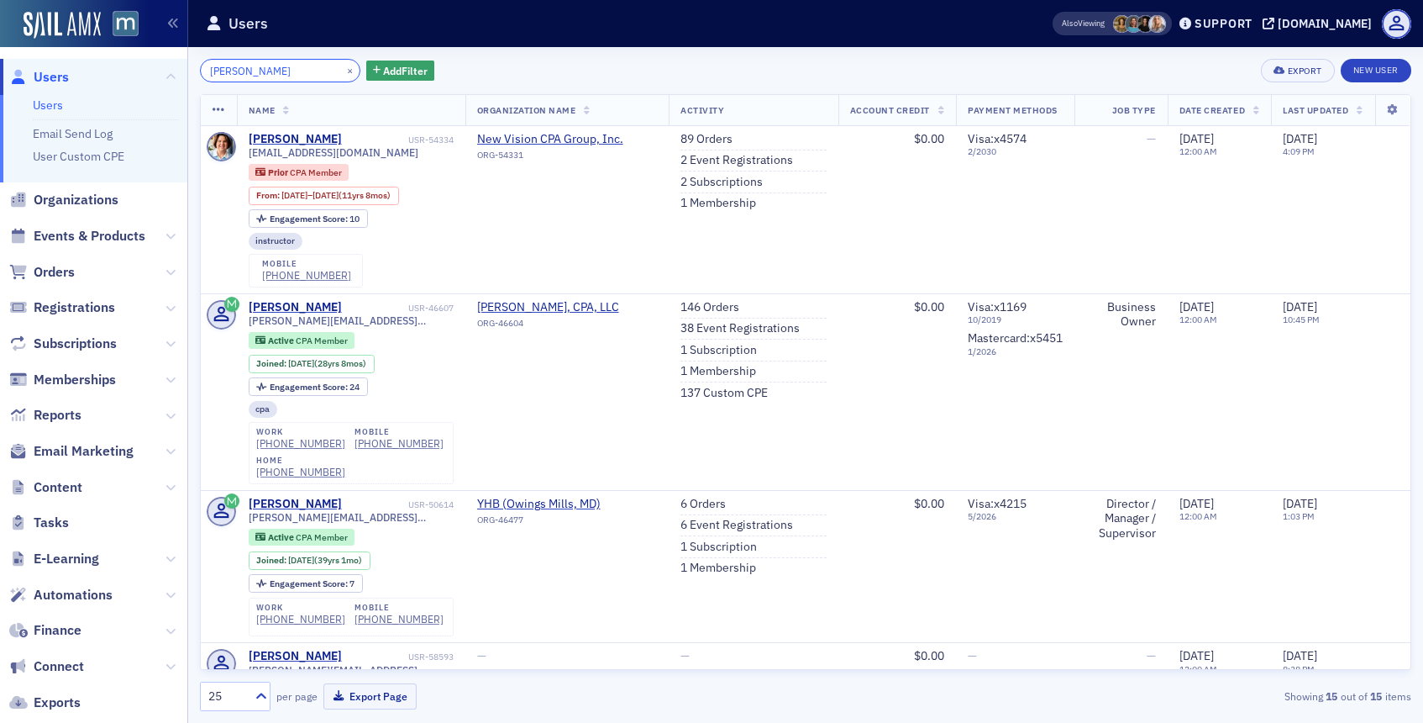
click at [247, 67] on input "jody" at bounding box center [280, 71] width 160 height 24
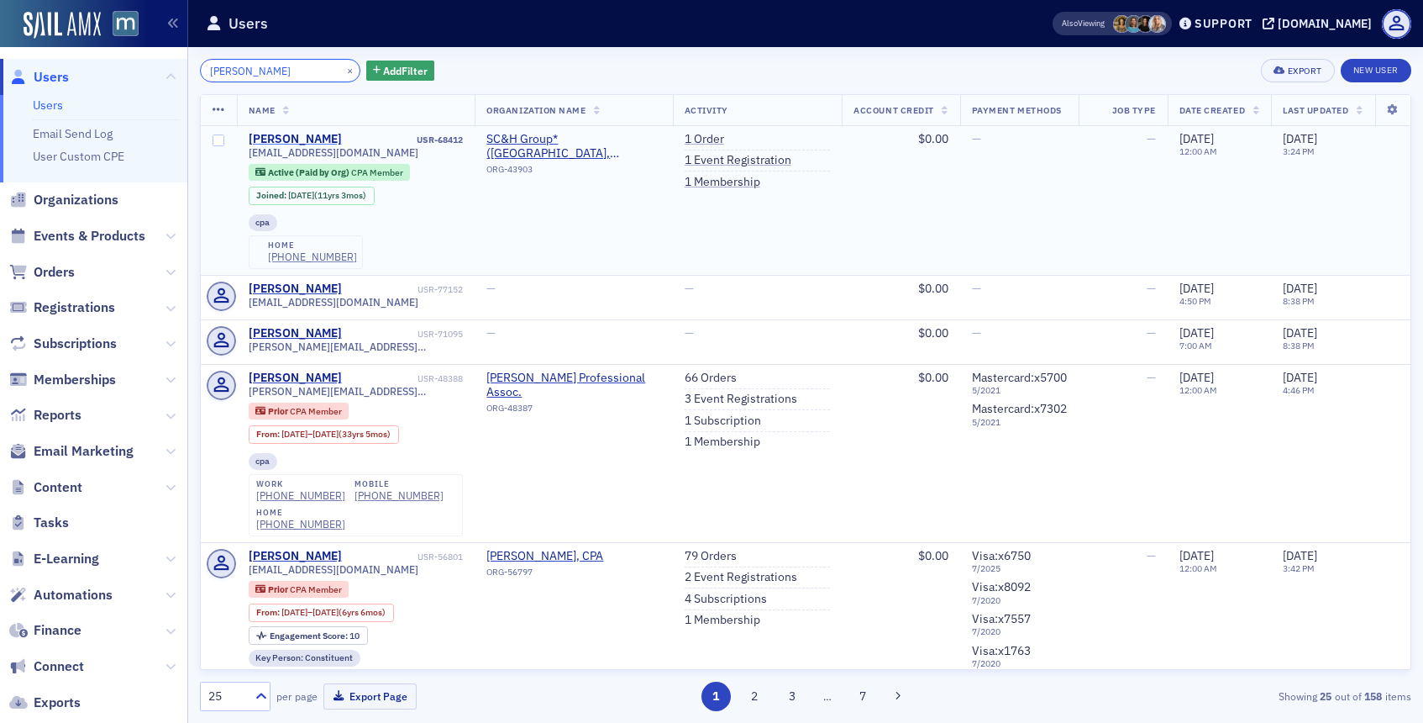
type input "jodi harris"
click at [286, 139] on div "Jodi Harris" at bounding box center [295, 139] width 93 height 15
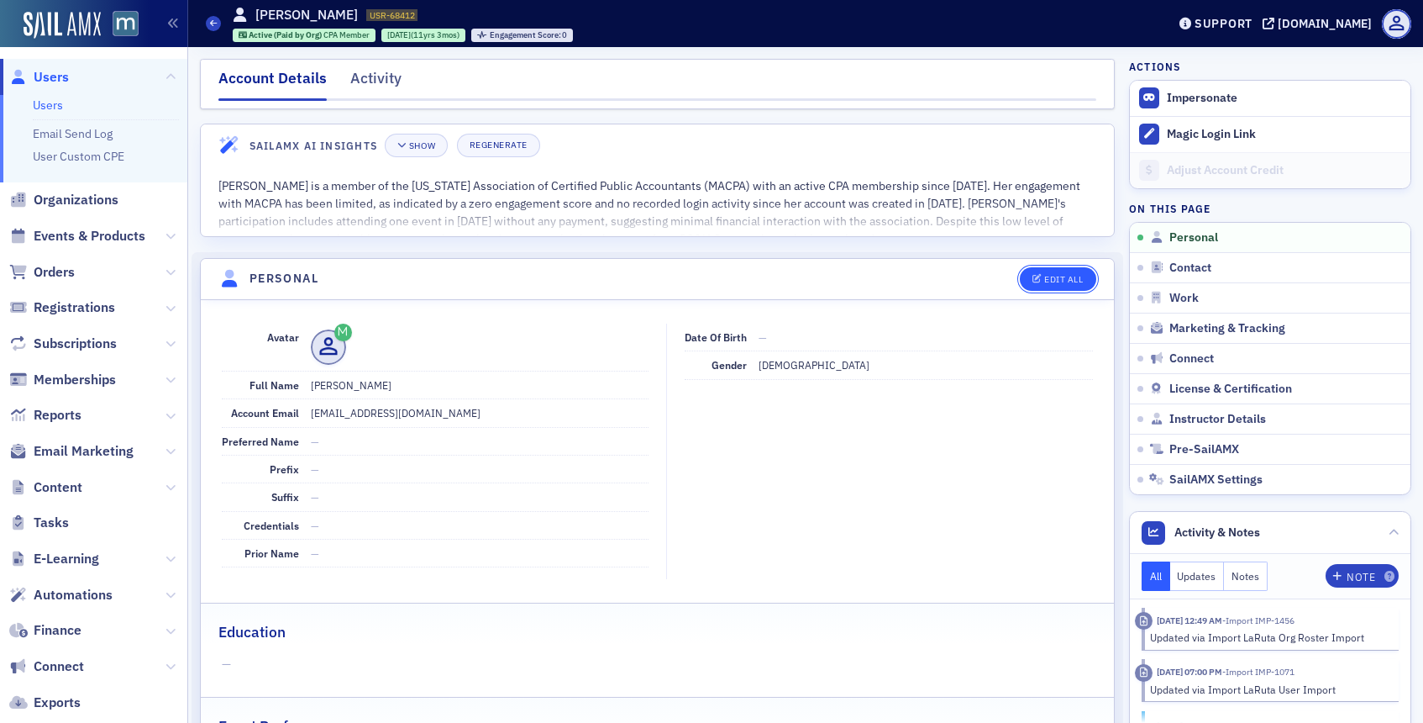
click at [1038, 278] on icon "button" at bounding box center [1038, 279] width 10 height 9
select select "US"
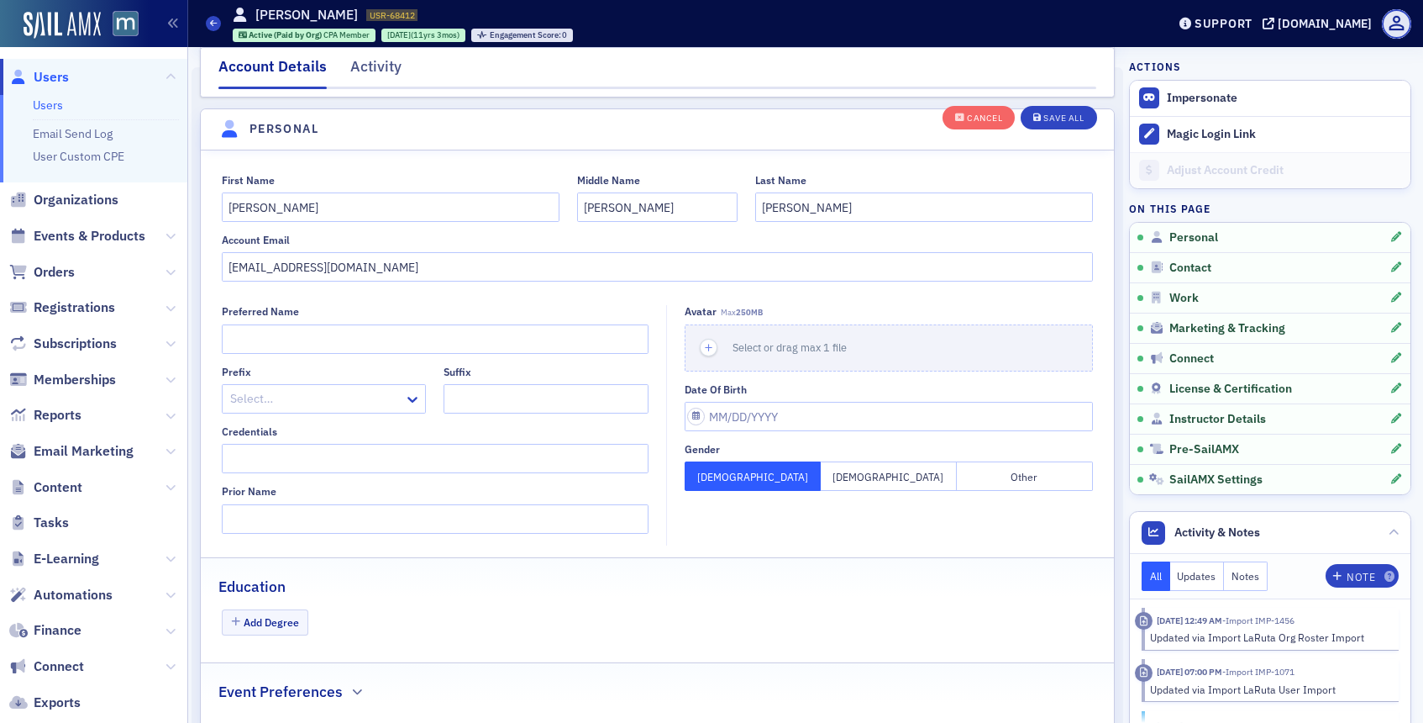
scroll to position [196, 0]
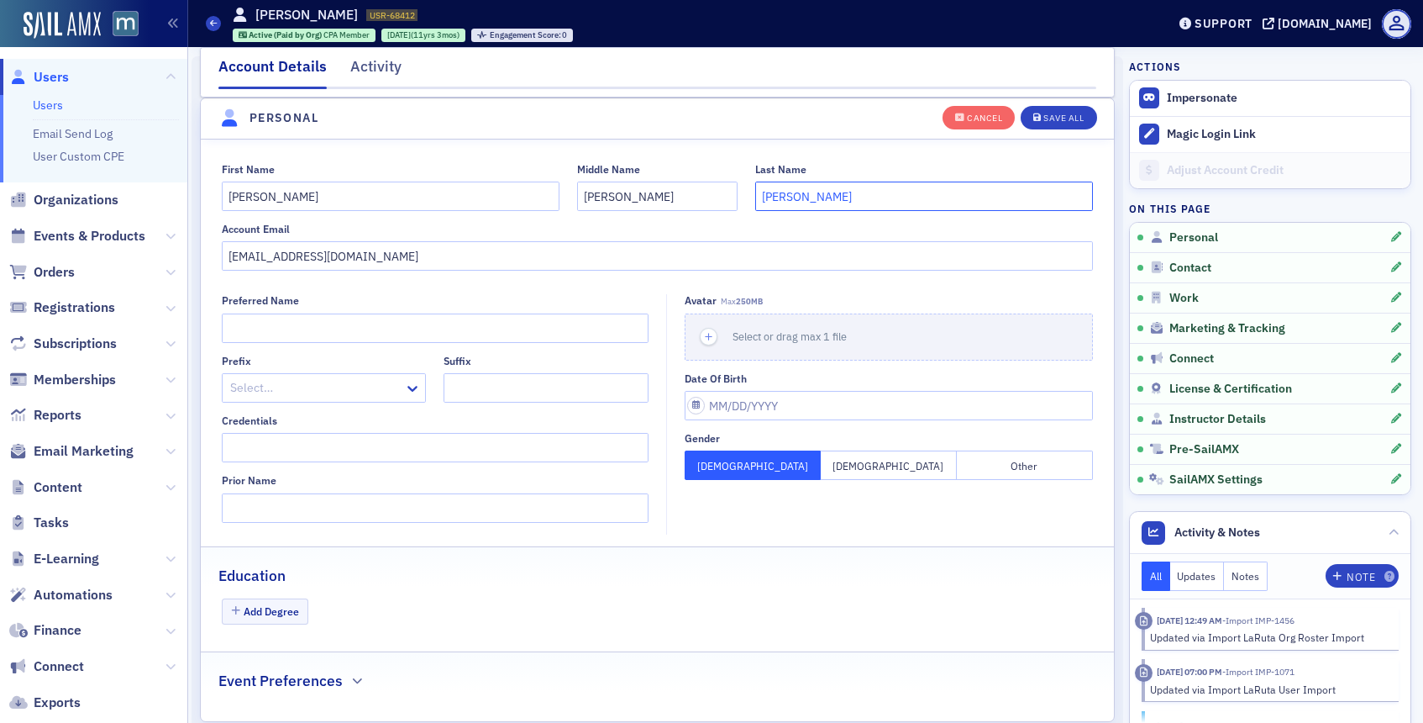
click at [845, 192] on input "Harris" at bounding box center [924, 196] width 338 height 29
type input "H"
type input "Fifer"
click at [391, 250] on input "jharris@schgroup.com" at bounding box center [658, 255] width 872 height 29
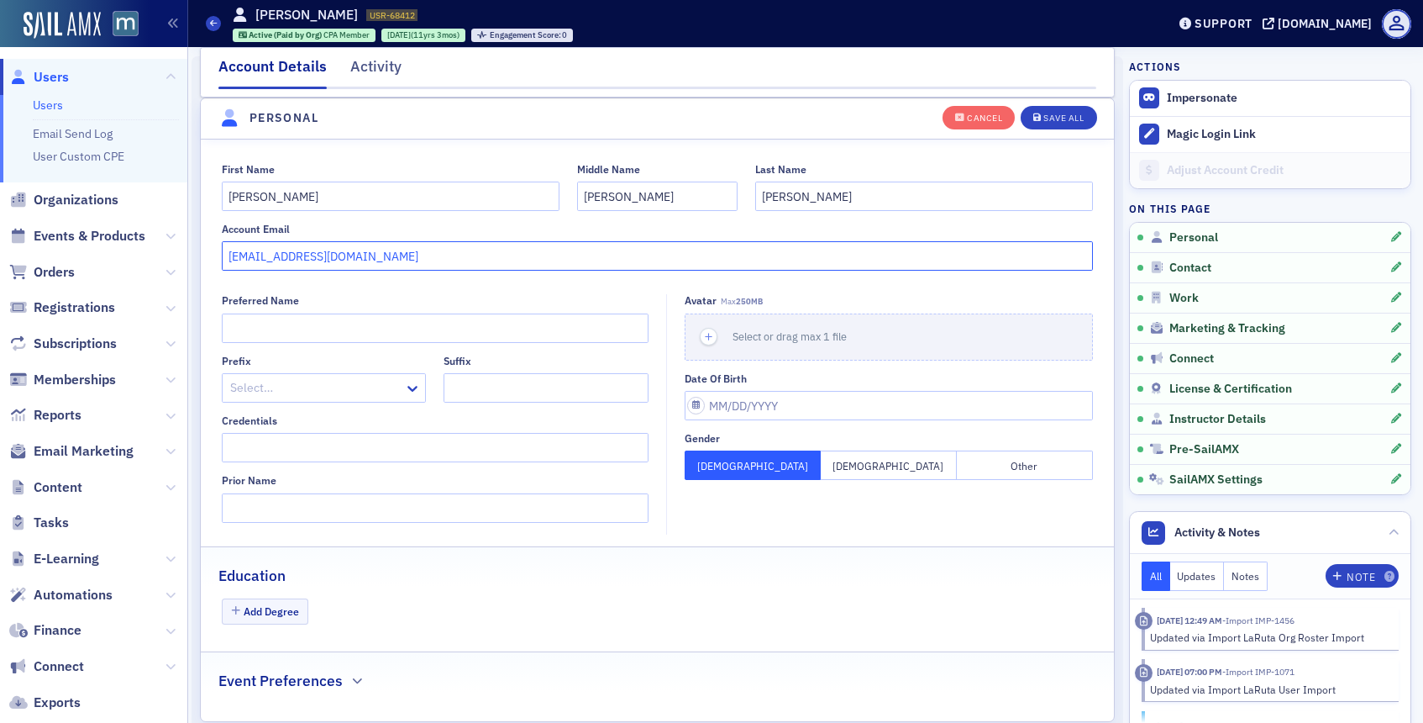
click at [391, 250] on input "jharris@schgroup.com" at bounding box center [658, 255] width 872 height 29
paste input "fifer"
type input "jfifer@schgroup.com"
click at [1051, 110] on button "Save All" at bounding box center [1059, 117] width 76 height 24
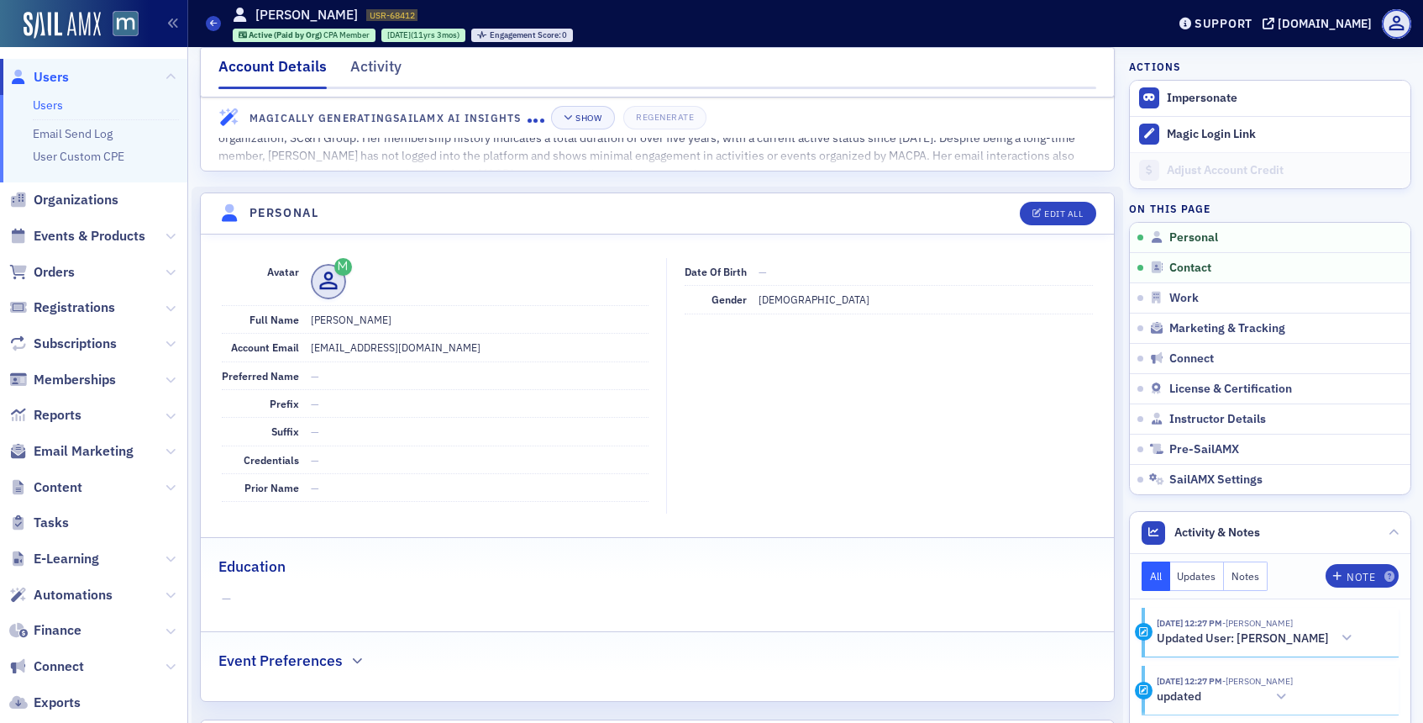
scroll to position [0, 0]
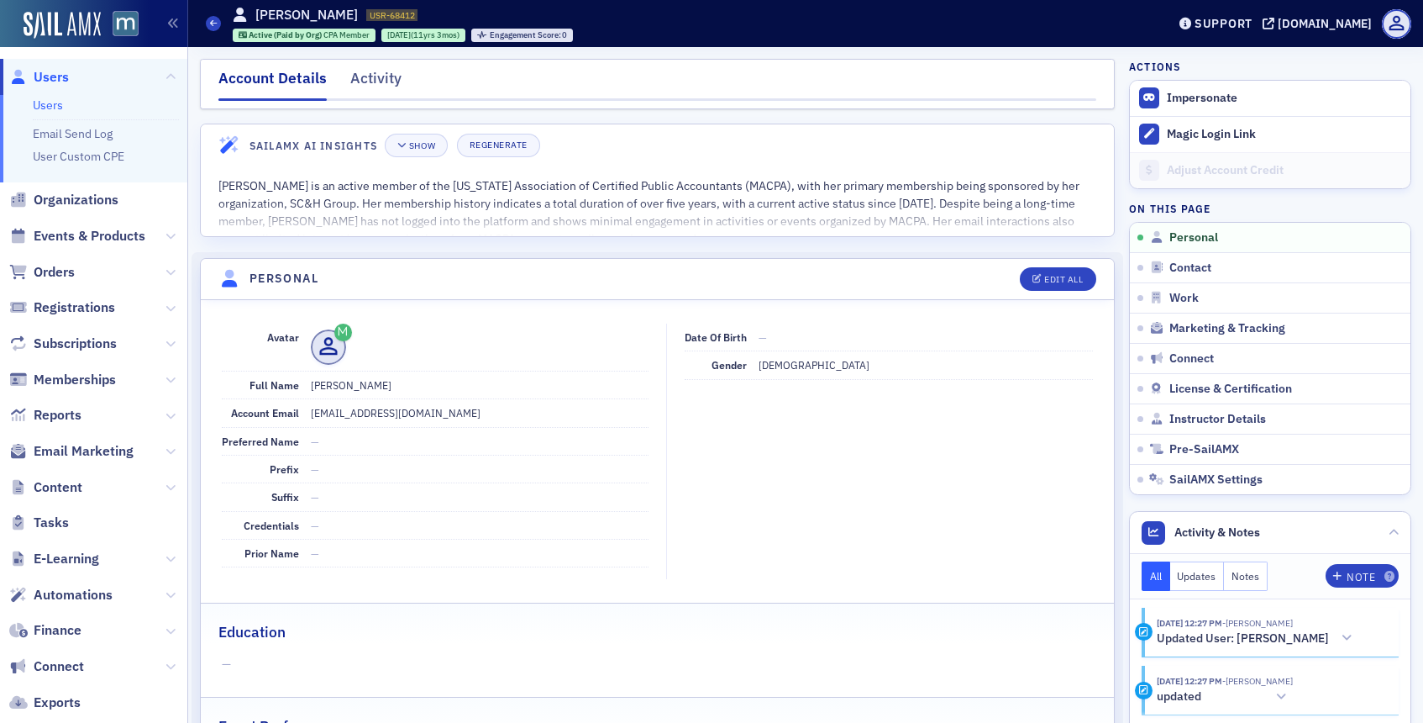
click at [60, 73] on span "Users" at bounding box center [51, 77] width 35 height 18
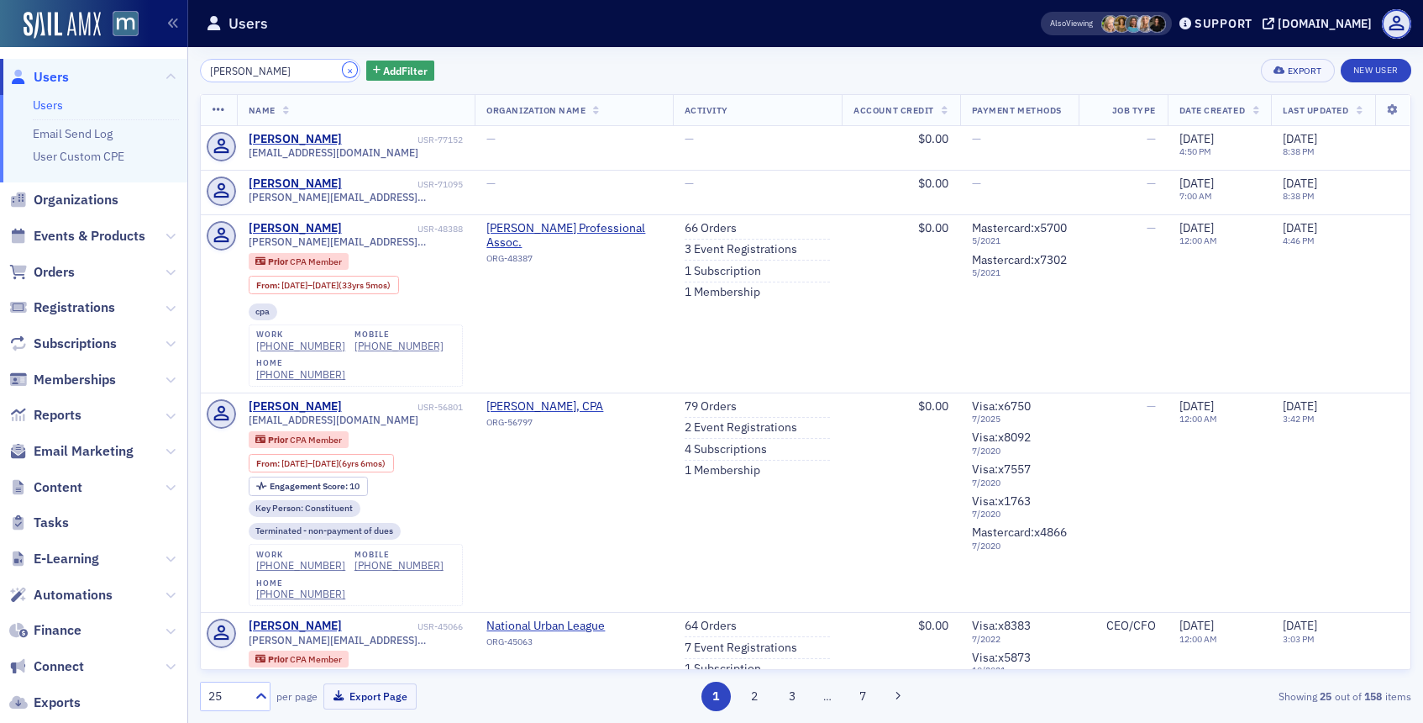
click at [343, 72] on button "×" at bounding box center [350, 69] width 15 height 15
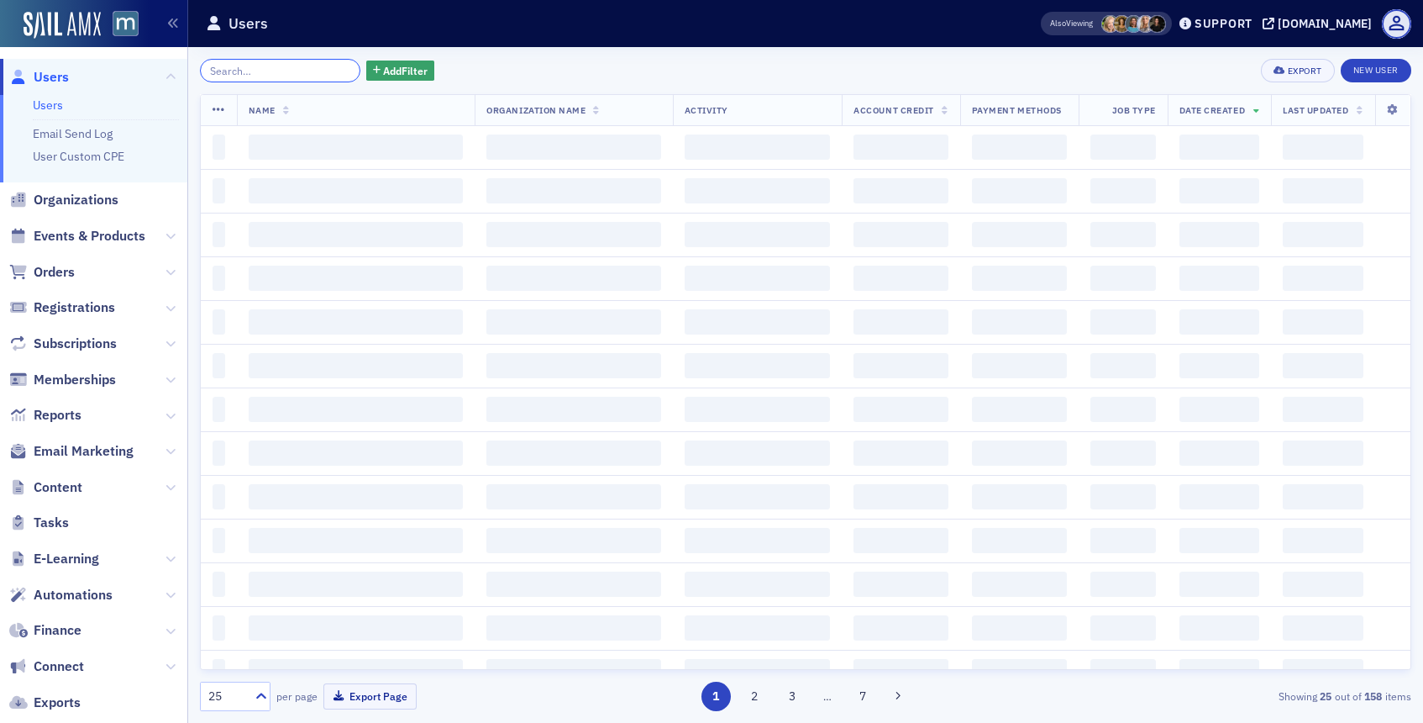
click at [312, 74] on input "search" at bounding box center [280, 71] width 160 height 24
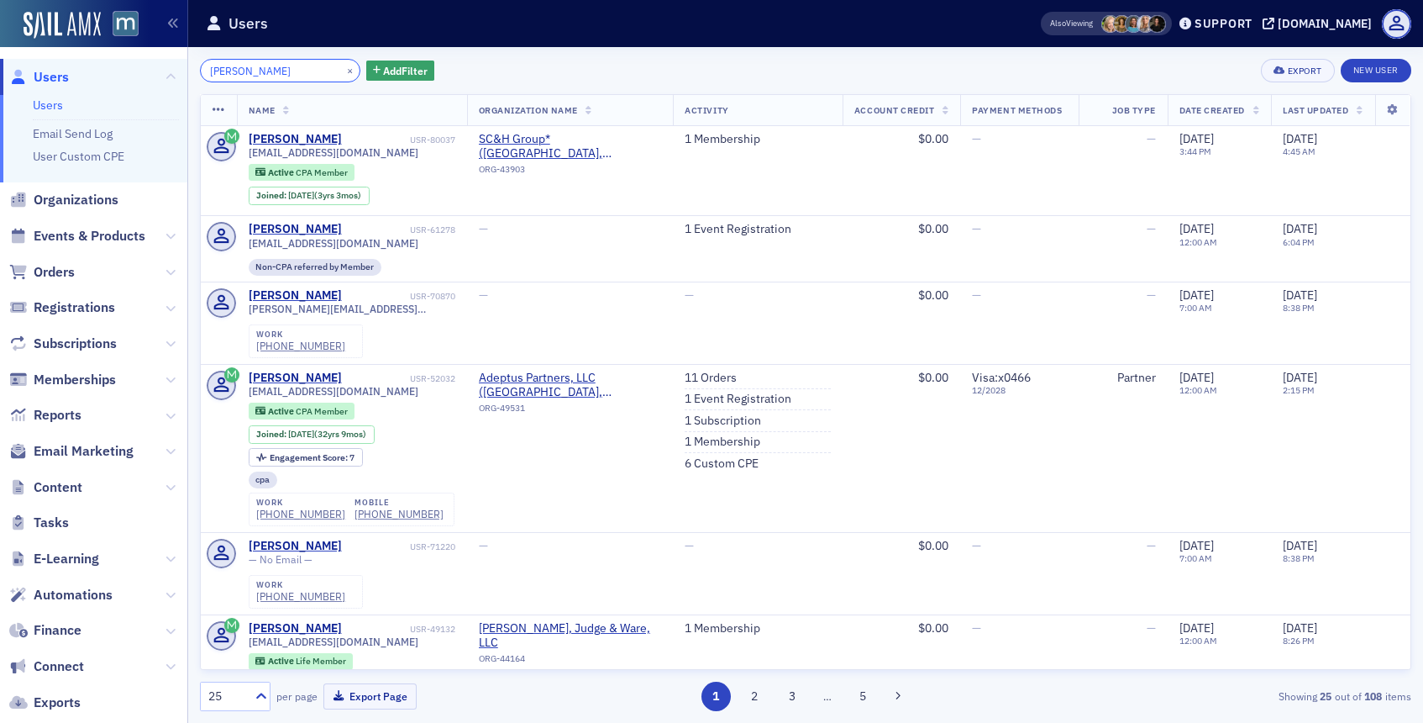
type input "Anthony DiGiulian"
click at [727, 135] on link "1 Membership" at bounding box center [723, 139] width 76 height 15
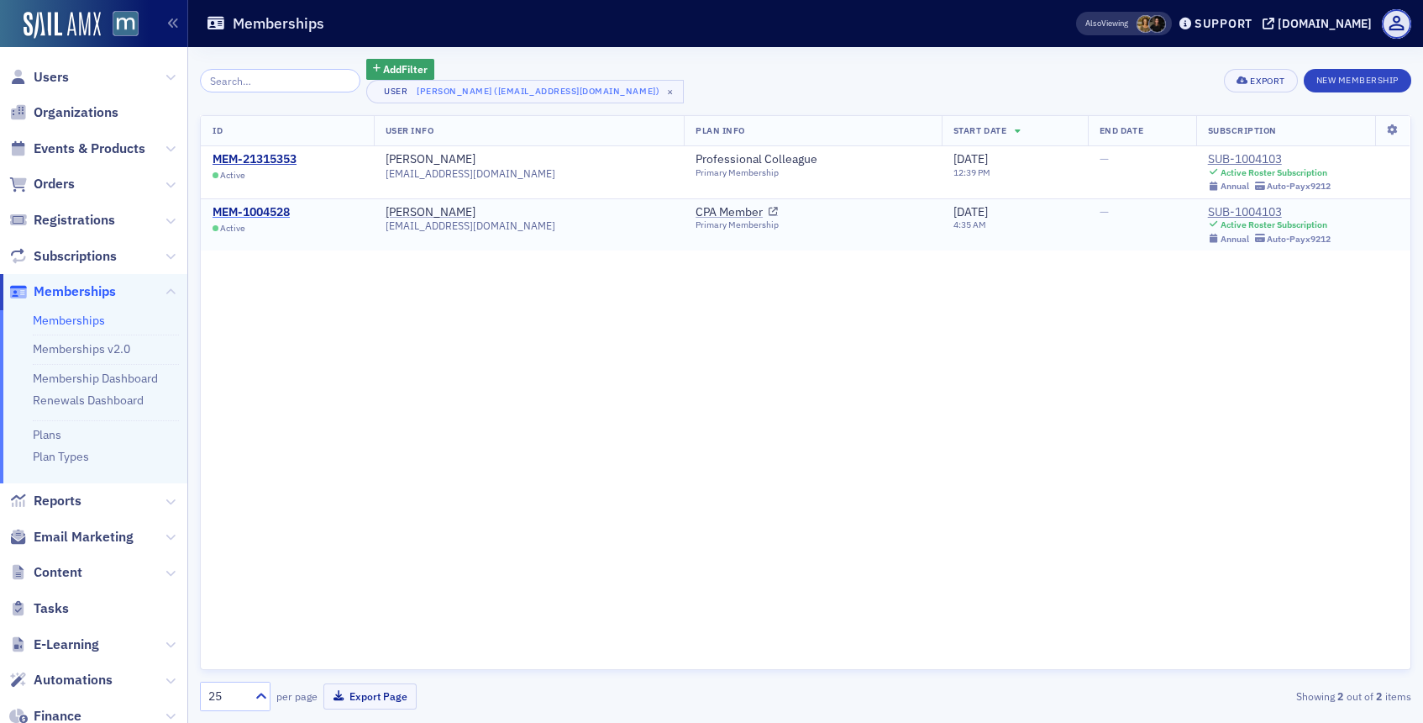
click at [282, 212] on div "MEM-1004528" at bounding box center [251, 212] width 77 height 15
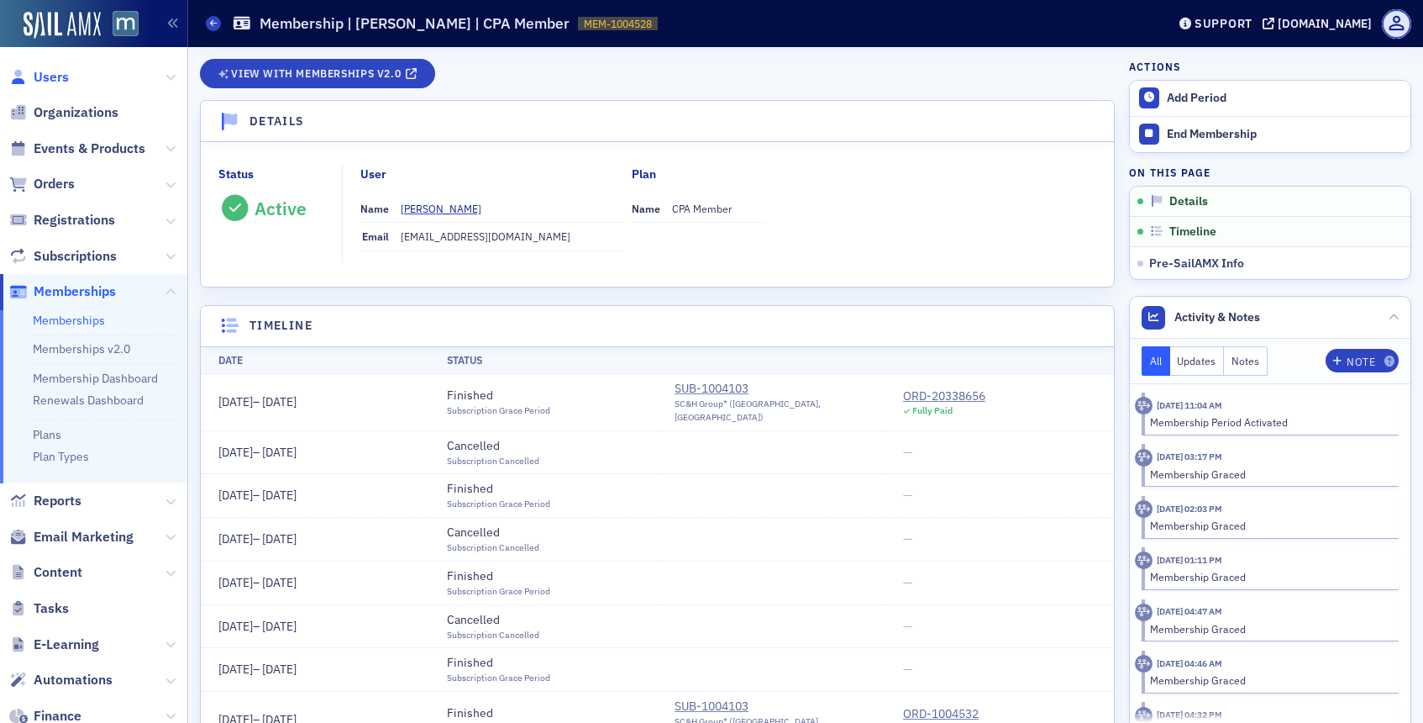
click at [53, 73] on span "Users" at bounding box center [51, 77] width 35 height 18
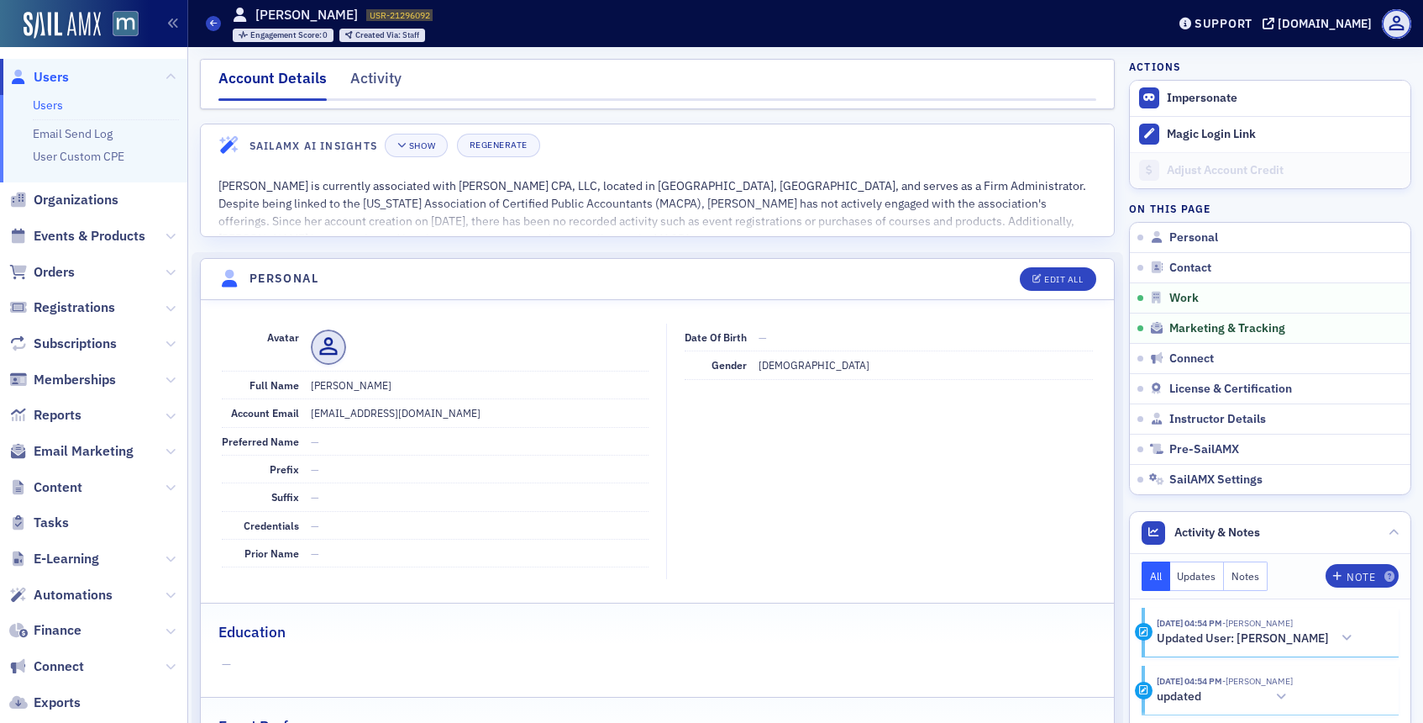
scroll to position [1378, 0]
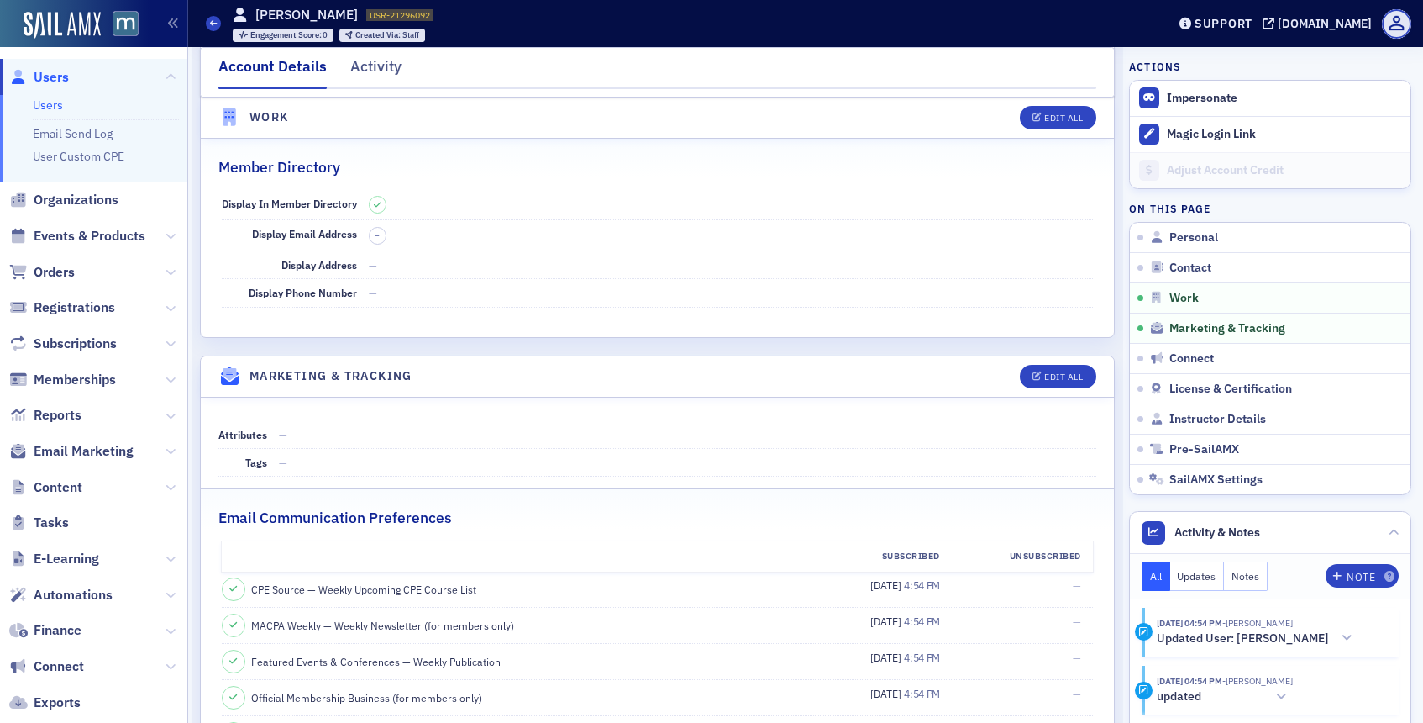
click at [48, 71] on span "Users" at bounding box center [51, 77] width 35 height 18
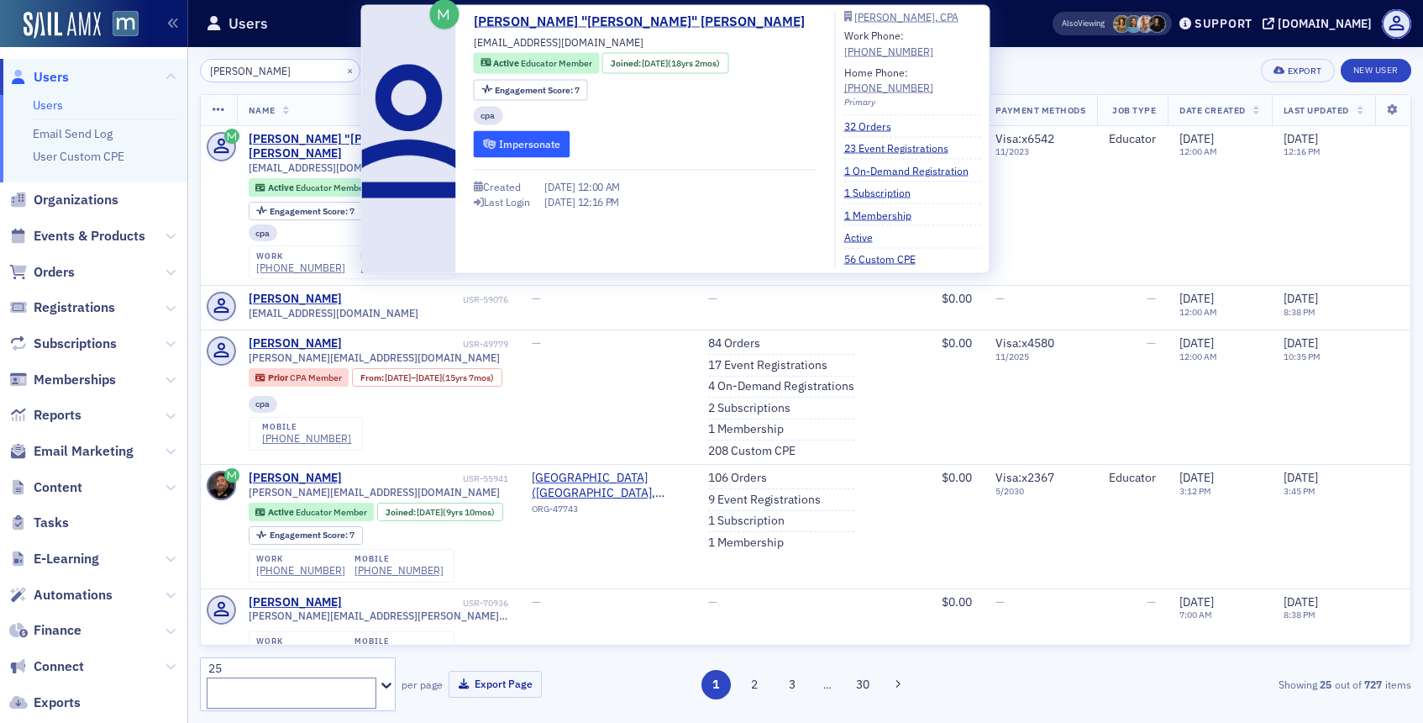
type input "[PERSON_NAME]"
click at [515, 147] on button "Impersonate" at bounding box center [522, 144] width 97 height 26
